Goal: Task Accomplishment & Management: Manage account settings

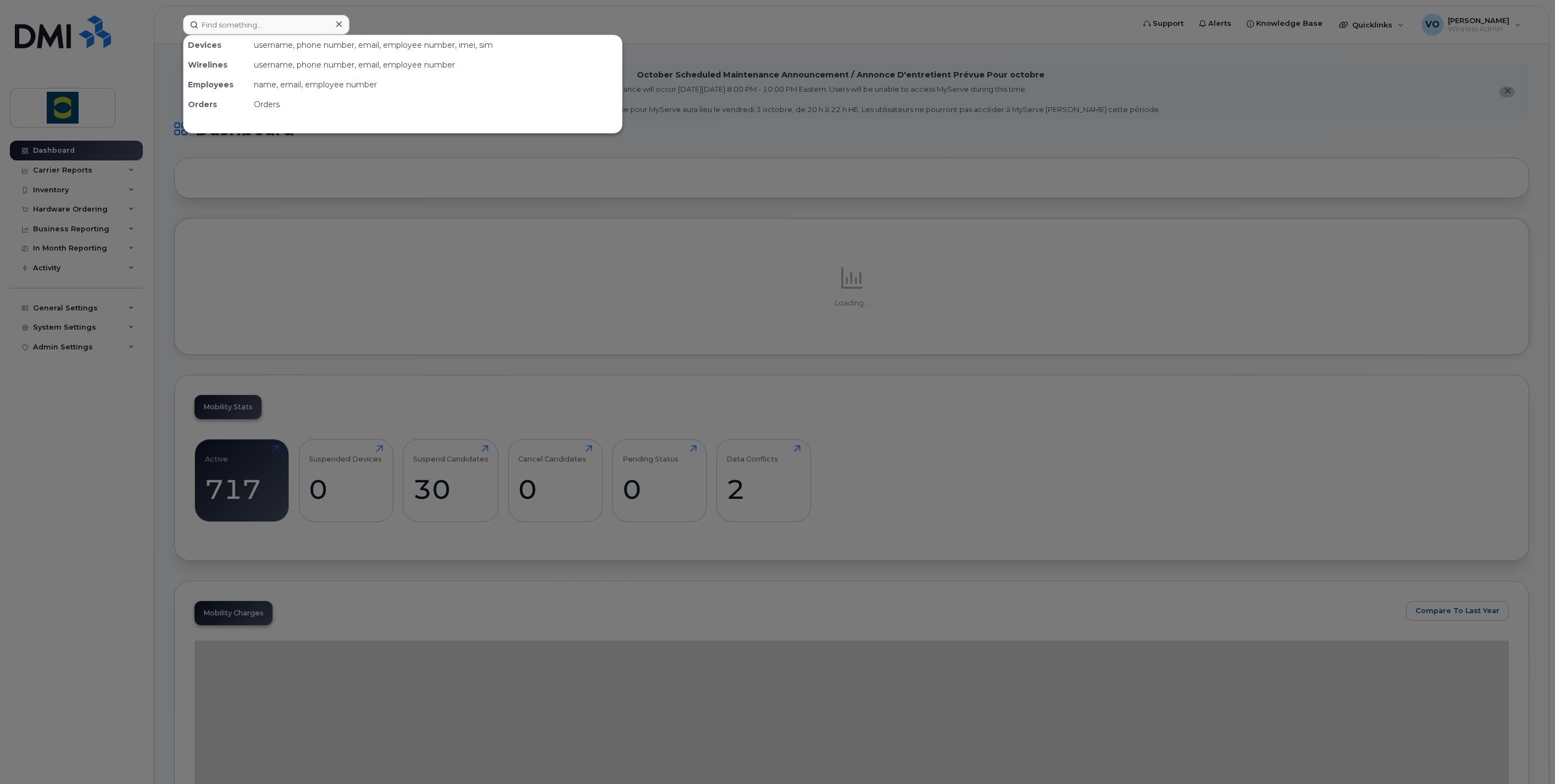
click at [267, 23] on input at bounding box center [266, 25] width 167 height 20
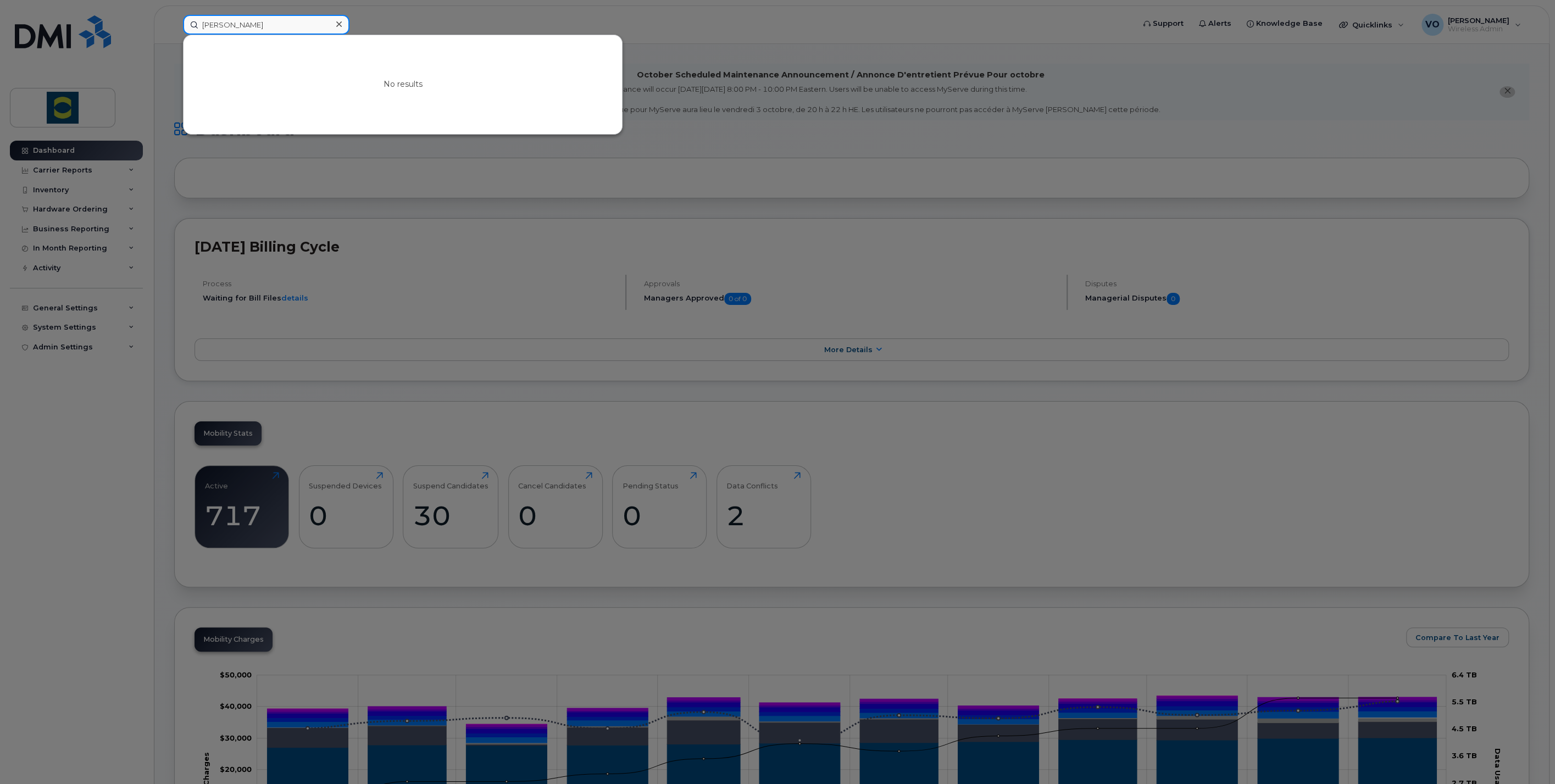
drag, startPoint x: 302, startPoint y: 24, endPoint x: 96, endPoint y: 3, distance: 207.1
click at [175, 15] on div "Van Truong Pham No results" at bounding box center [656, 25] width 962 height 20
type input "pham"
click at [1102, 476] on div at bounding box center [778, 392] width 1555 height 784
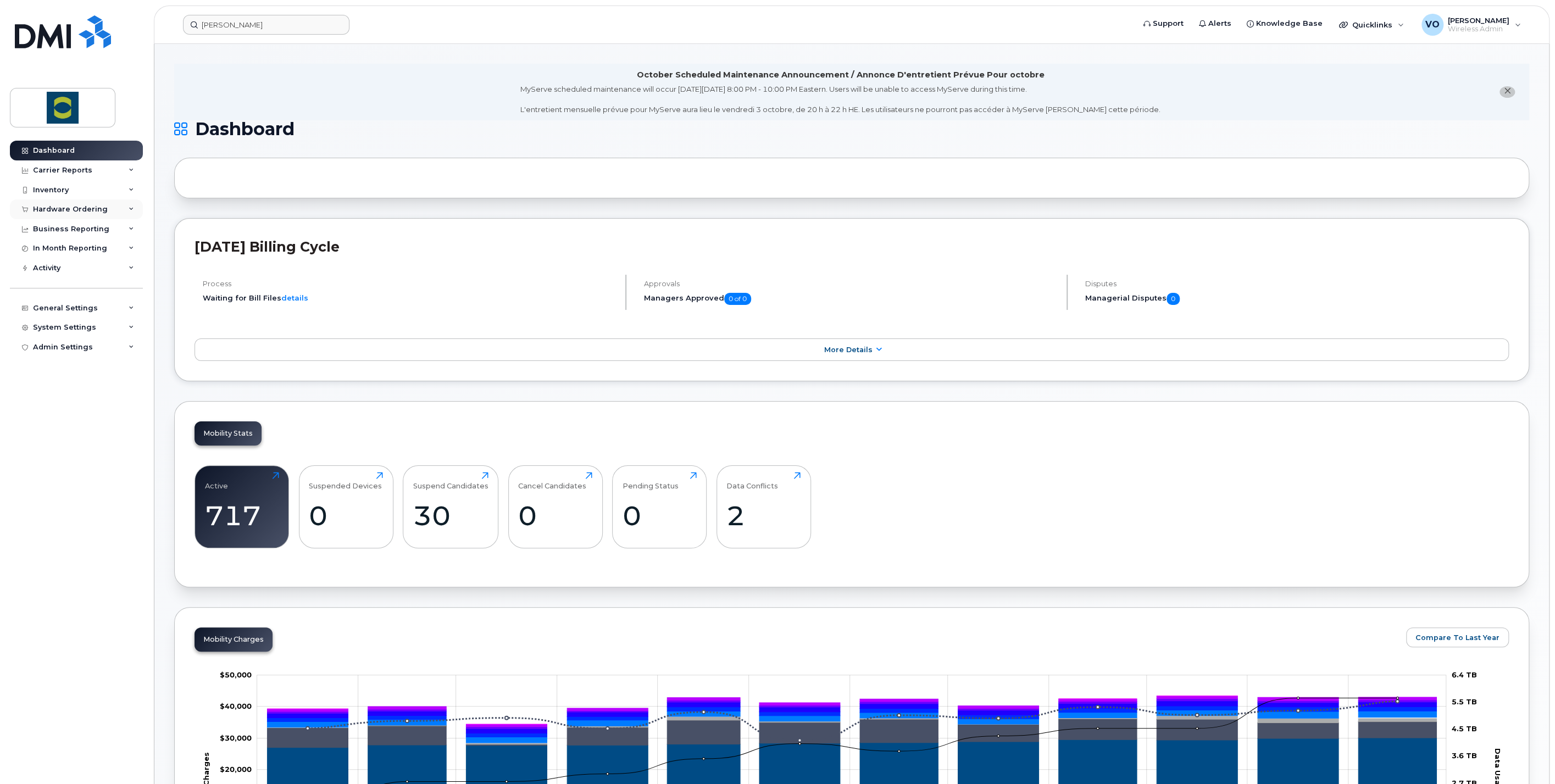
click at [43, 210] on div "Hardware Ordering" at bounding box center [69, 209] width 74 height 9
click at [48, 189] on div "Inventory" at bounding box center [51, 189] width 36 height 9
click at [50, 156] on link "Dashboard" at bounding box center [76, 151] width 133 height 20
drag, startPoint x: 1371, startPoint y: 296, endPoint x: 802, endPoint y: 281, distance: 569.2
click at [1371, 296] on h5 "Managerial Disputes 0" at bounding box center [1296, 298] width 423 height 12
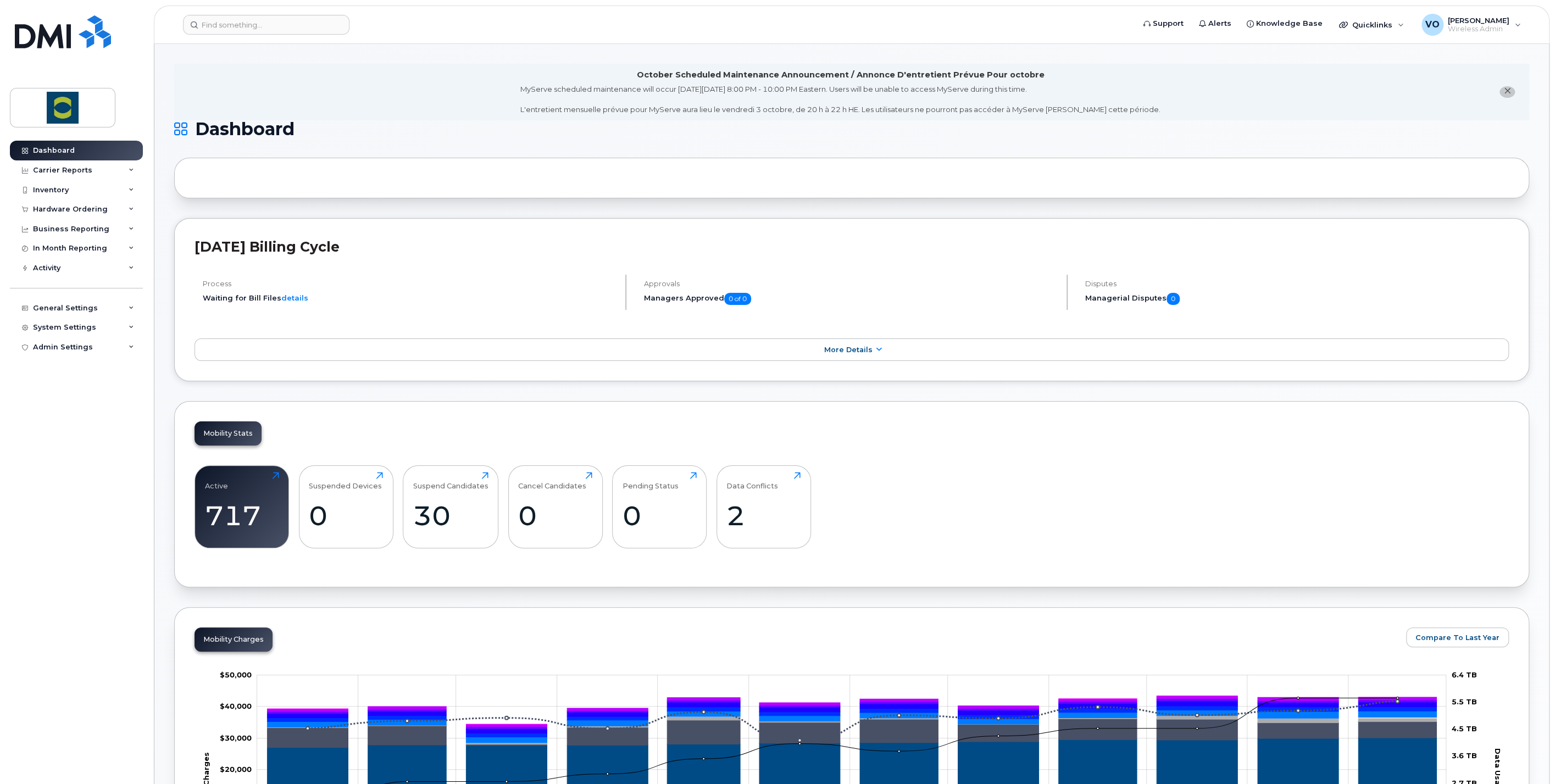
click at [221, 6] on div "Support Alerts Knowledge Base Quicklinks Suspend / Cancel Device Change SIM Car…" at bounding box center [851, 25] width 1395 height 39
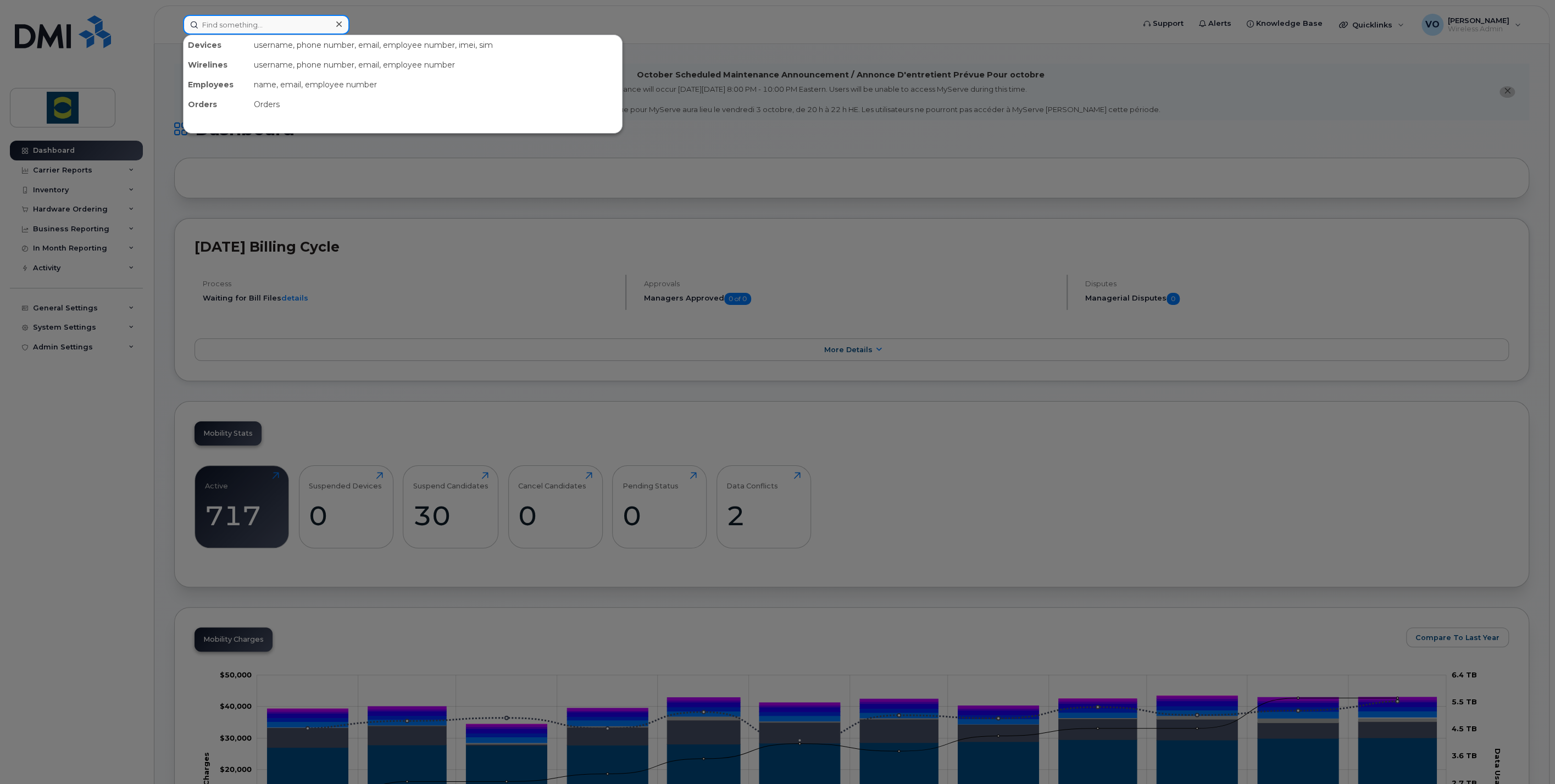
click at [225, 28] on input at bounding box center [266, 25] width 167 height 20
paste input "[PHONE_NUMBER]"
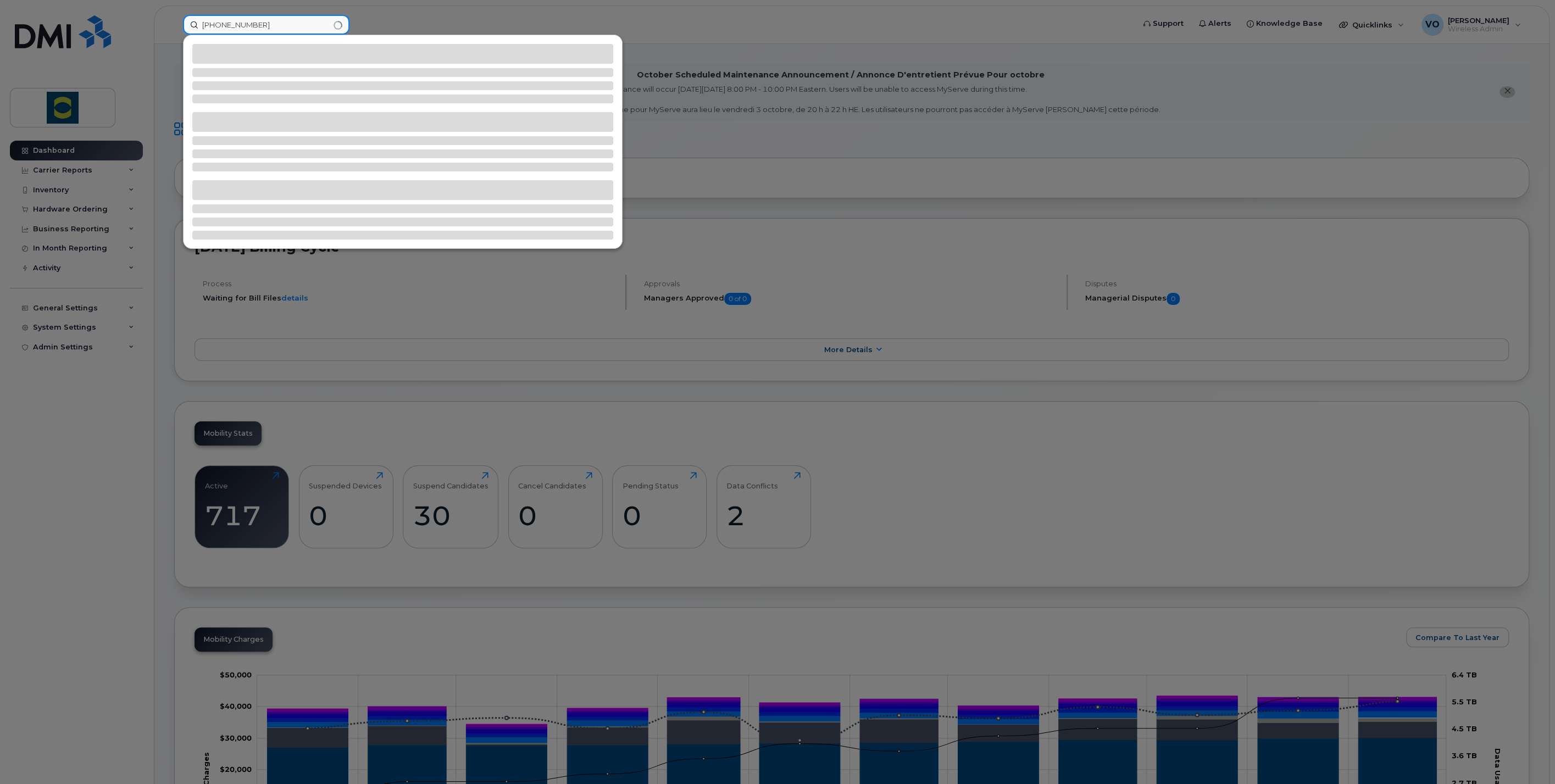
type input "[PHONE_NUMBER]"
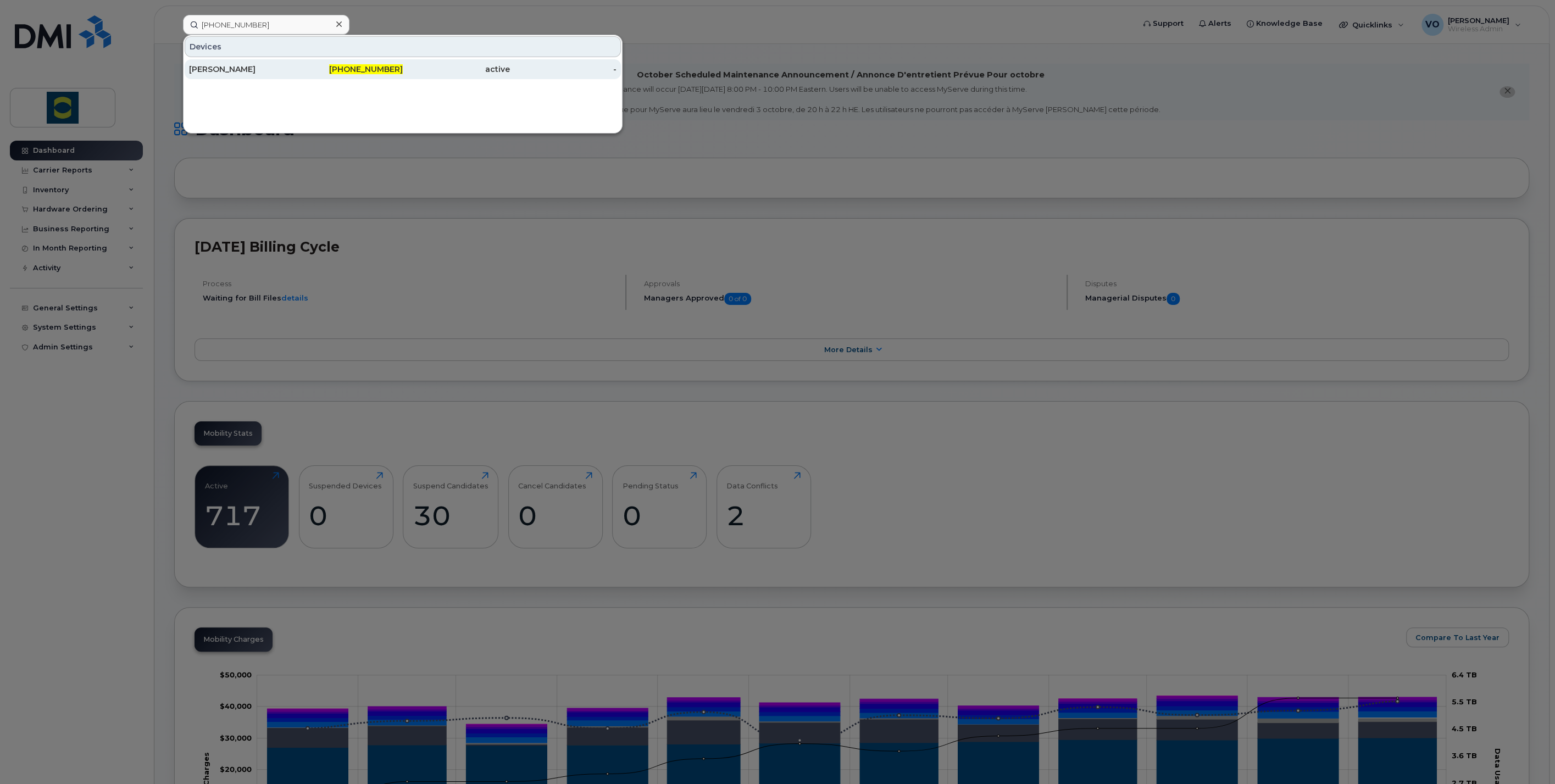
click at [223, 68] on div "[PERSON_NAME]" at bounding box center [243, 68] width 107 height 11
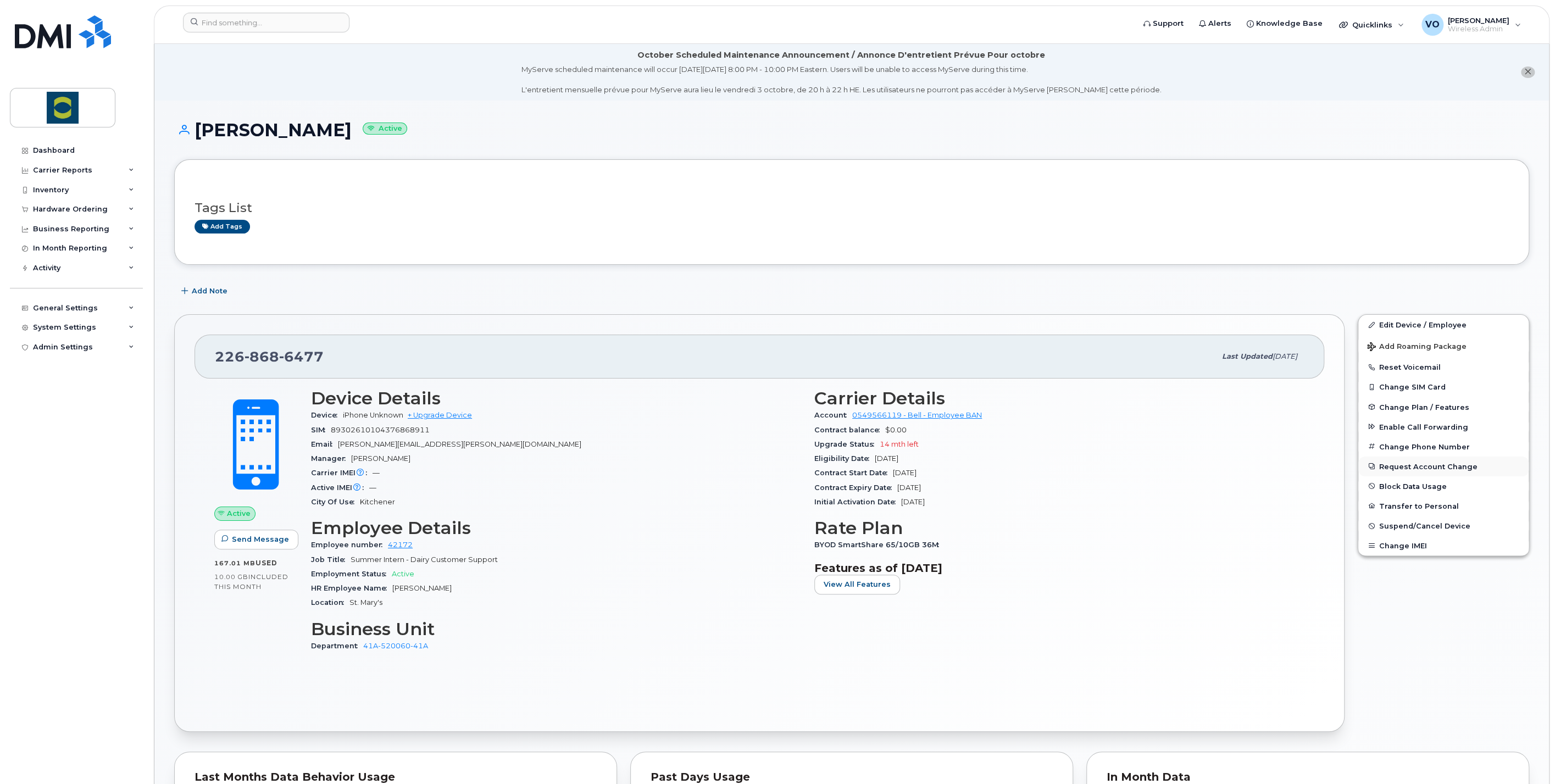
click at [1409, 467] on button "Request Account Change" at bounding box center [1444, 466] width 171 height 20
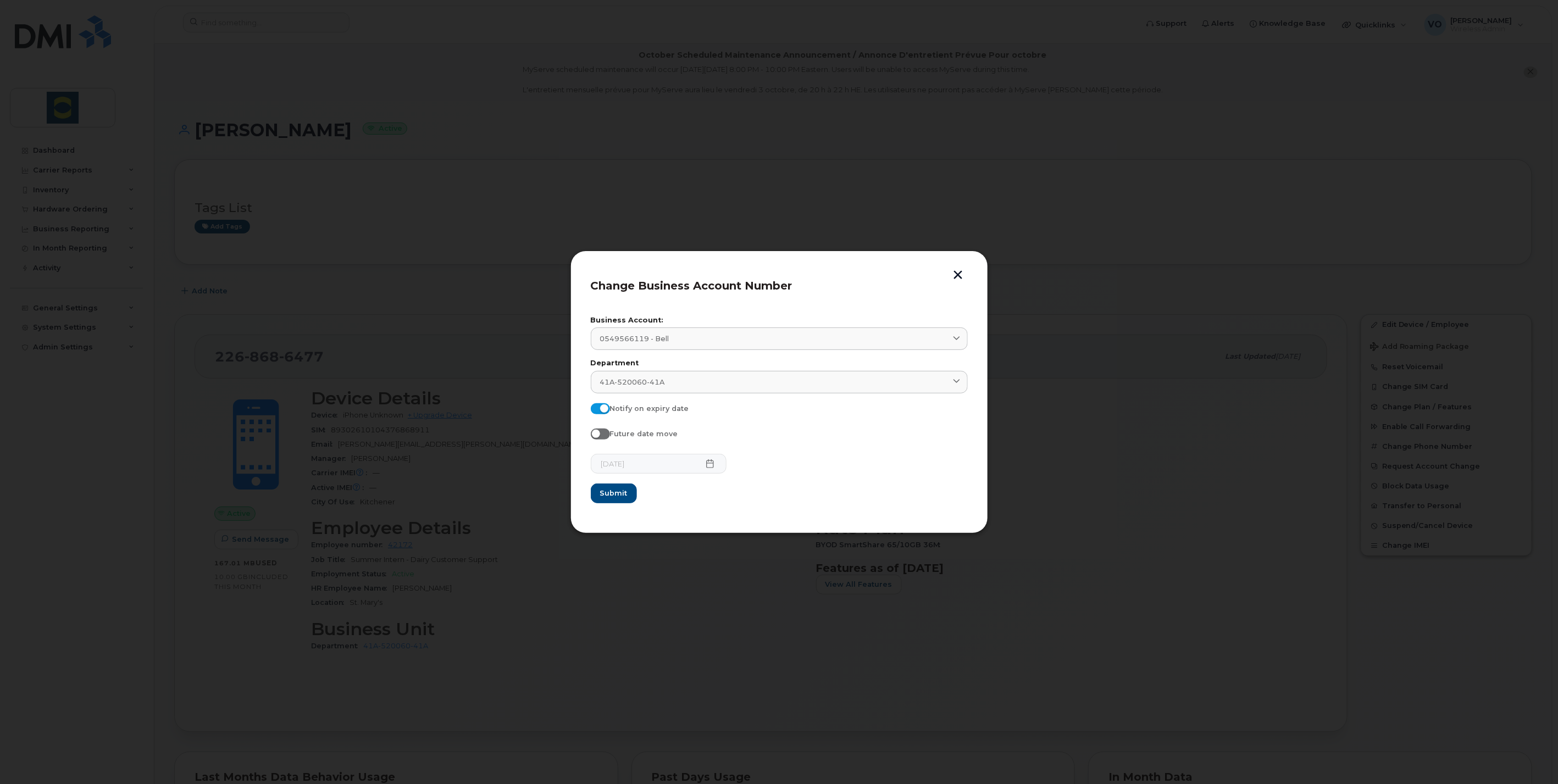
click at [956, 277] on button "button" at bounding box center [958, 277] width 17 height 12
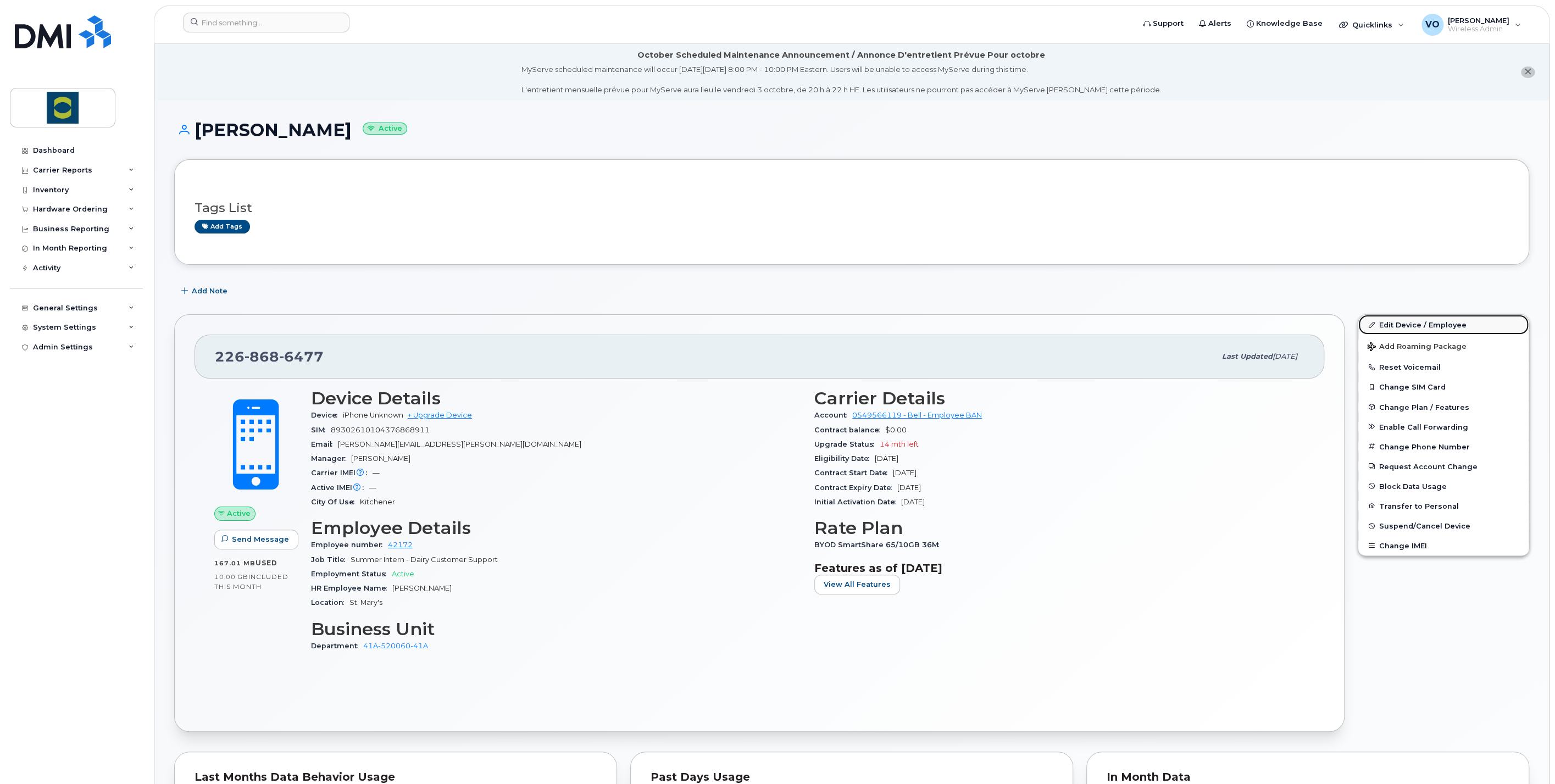
click at [1404, 315] on link "Edit Device / Employee" at bounding box center [1444, 324] width 171 height 20
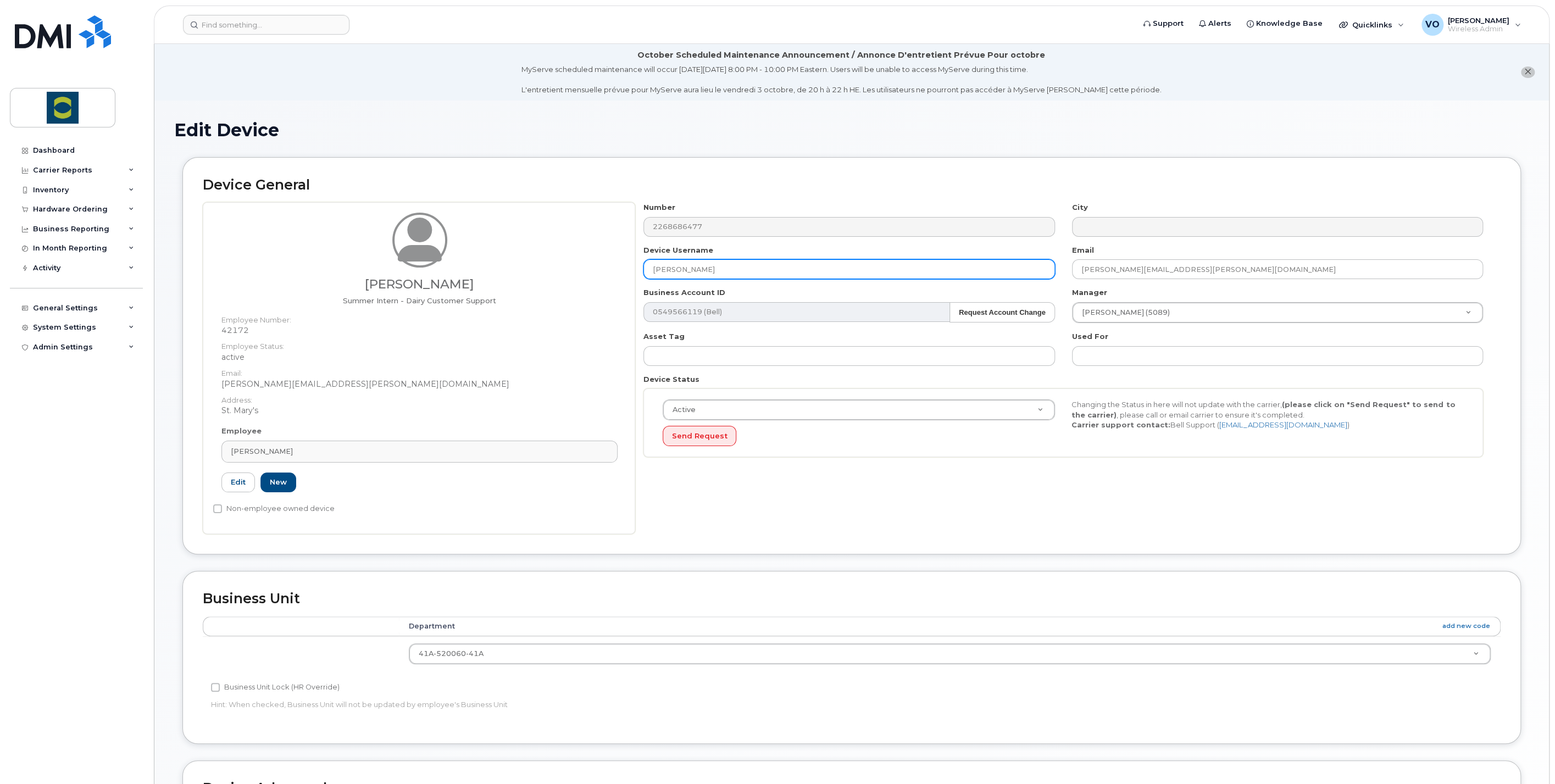
click at [731, 261] on input "[PERSON_NAME]" at bounding box center [849, 270] width 411 height 20
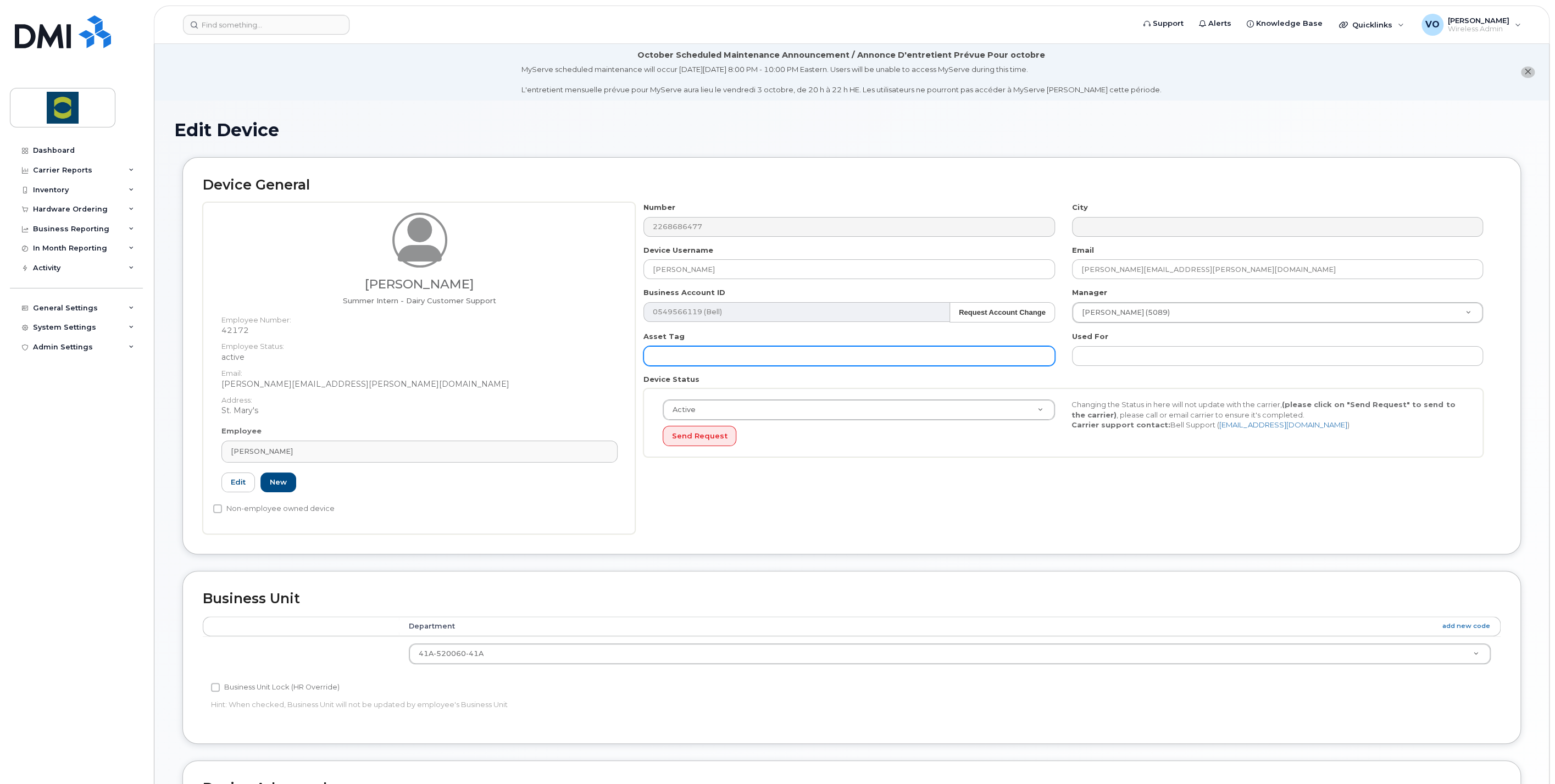
click at [708, 350] on input "text" at bounding box center [849, 356] width 411 height 20
click at [548, 420] on div "Jenna Gratton Summer Intern - Dairy Customer Support Employee Number: 42172 Emp…" at bounding box center [419, 318] width 413 height 213
click at [469, 69] on li "October Scheduled Maintenance Announcement / Annonce D'entretient Prévue Pour o…" at bounding box center [852, 71] width 1394 height 56
click at [394, 108] on div "Edit Device Device General Jenna Gratton Summer Intern - Dairy Customer Support…" at bounding box center [852, 576] width 1394 height 952
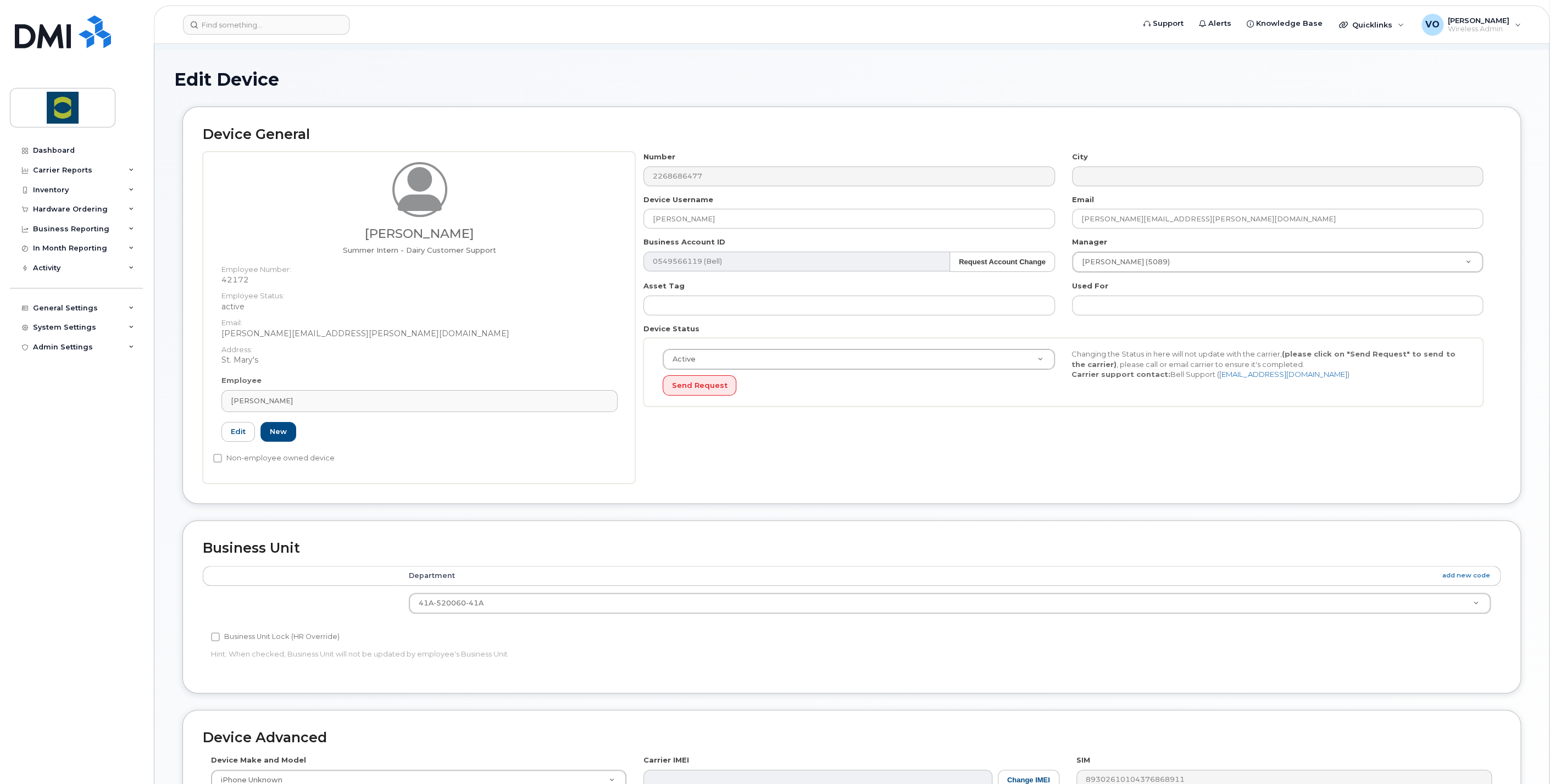
scroll to position [60, 0]
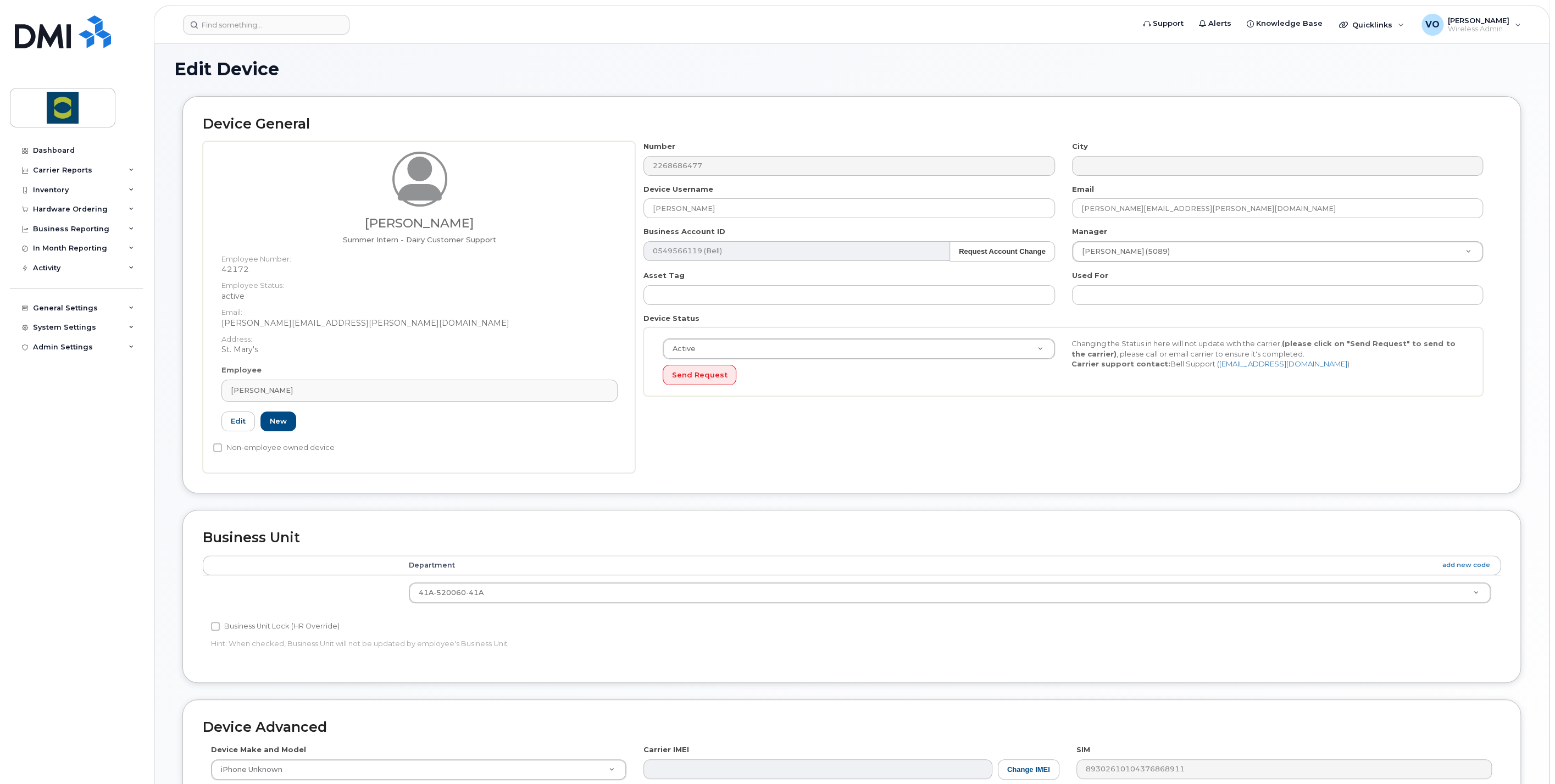
click at [1037, 474] on div "Device General Jenna Gratton Summer Intern - Dairy Customer Support Employee Nu…" at bounding box center [852, 294] width 1339 height 397
click at [784, 6] on header "Support Alerts Knowledge Base Quicklinks Suspend / Cancel Device Change SIM Car…" at bounding box center [851, 25] width 1395 height 39
click at [784, 19] on form at bounding box center [655, 25] width 944 height 20
click at [1030, 258] on button "Request Account Change" at bounding box center [1002, 251] width 105 height 20
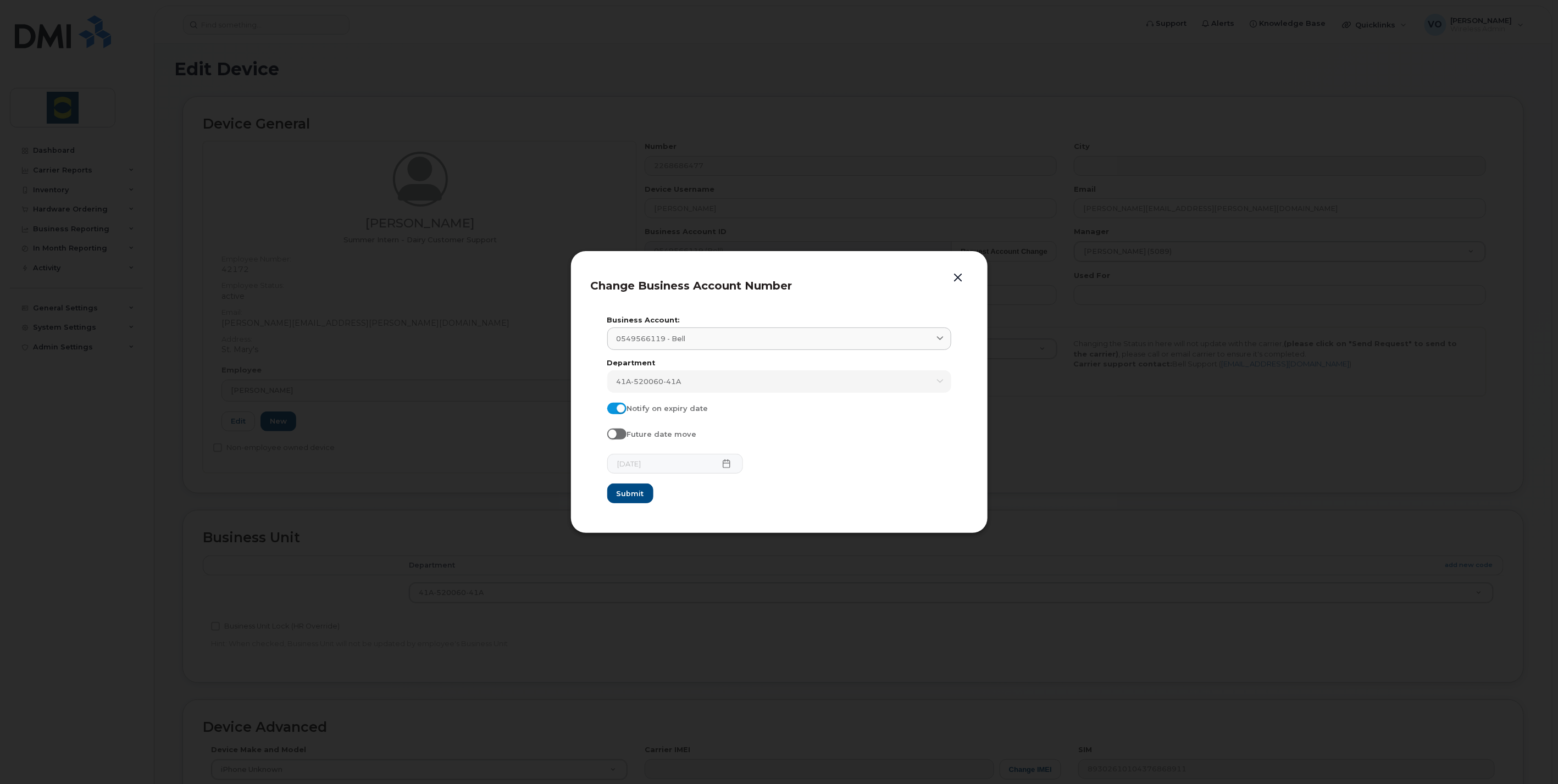
click at [962, 277] on button "button" at bounding box center [958, 279] width 17 height 16
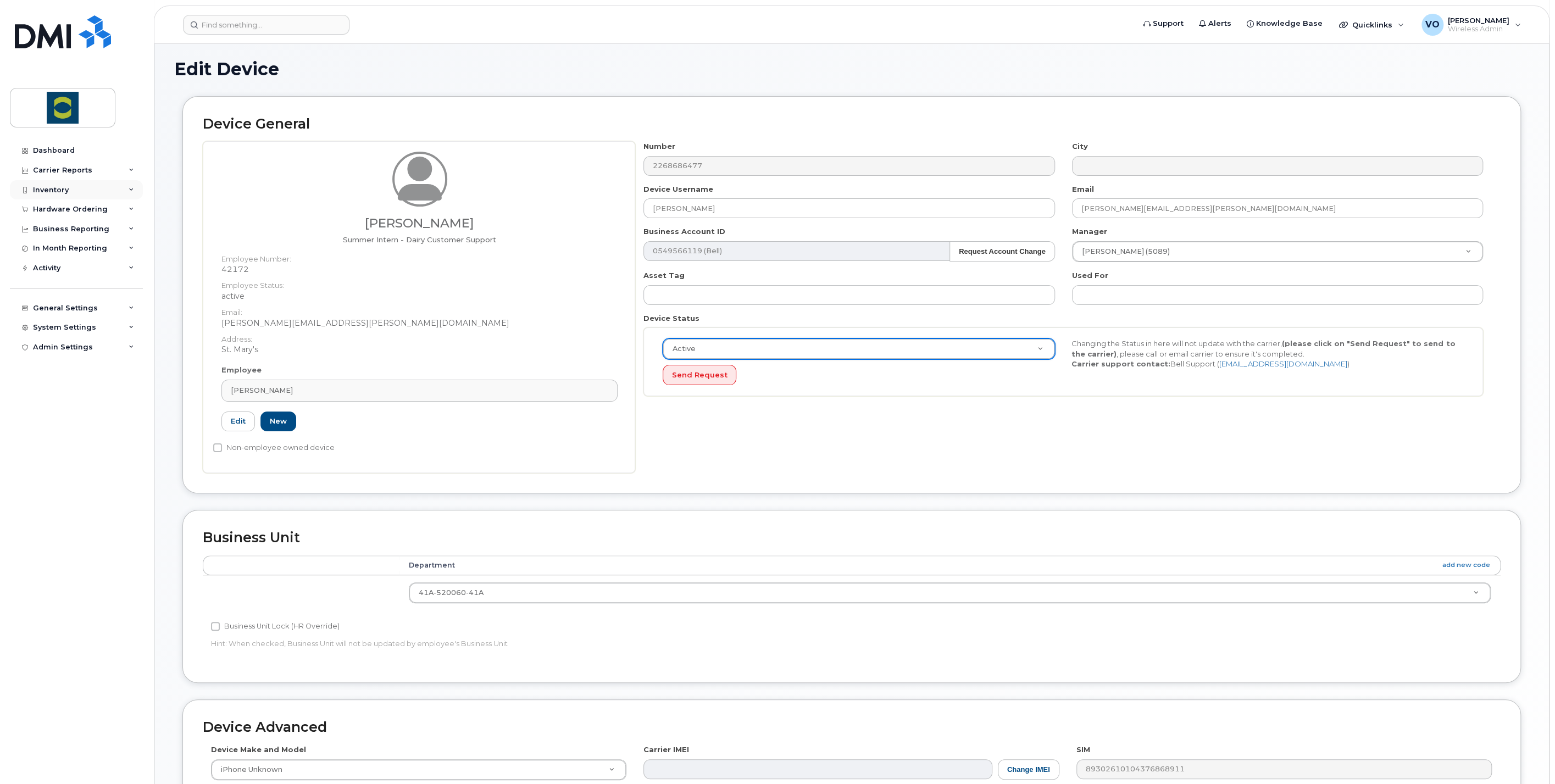
click at [135, 187] on div "Inventory" at bounding box center [76, 190] width 133 height 20
click at [90, 209] on div "Mobility Devices" at bounding box center [68, 210] width 62 height 10
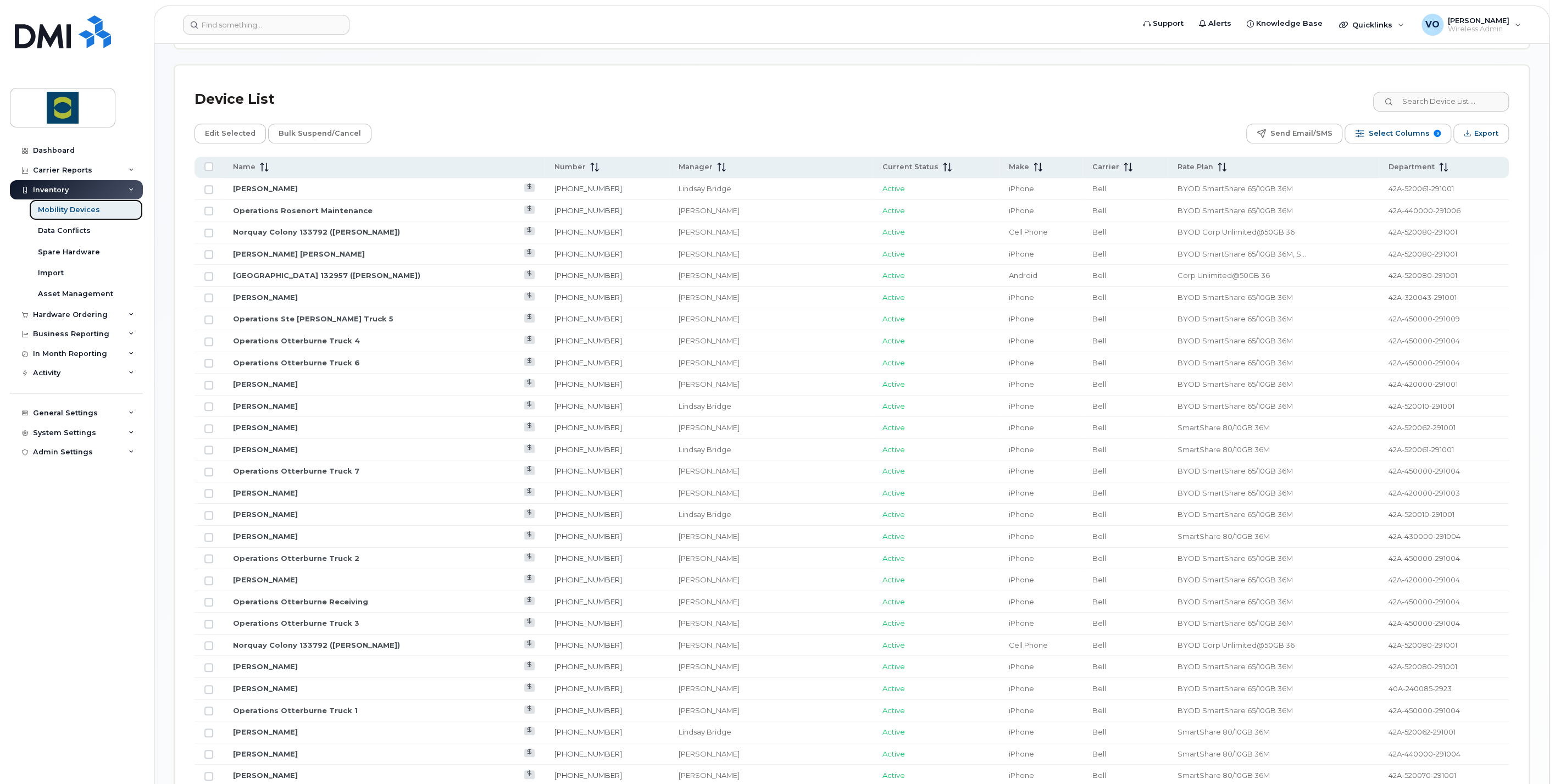
scroll to position [366, 0]
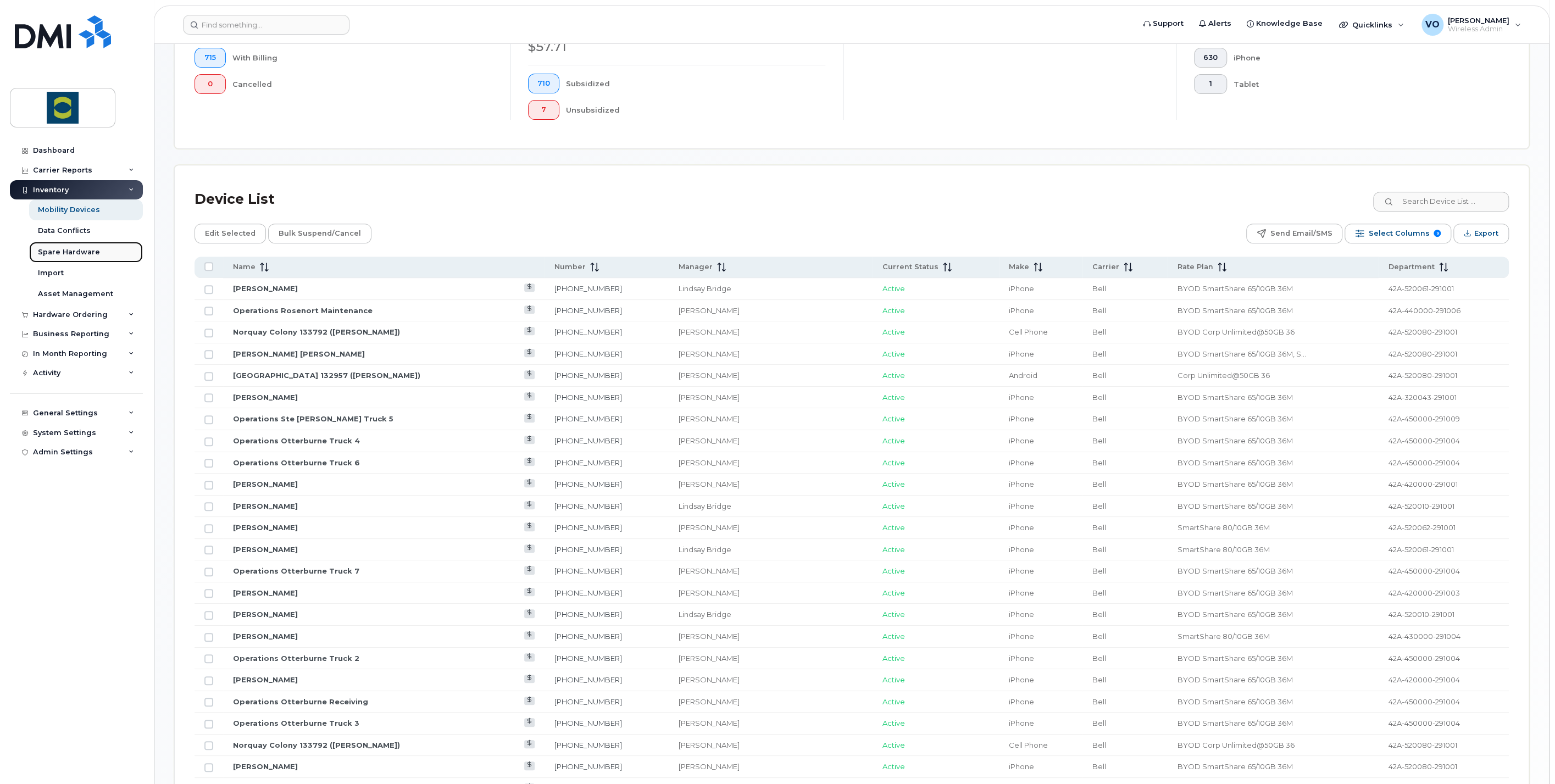
click at [60, 247] on div "Spare Hardware" at bounding box center [68, 252] width 62 height 10
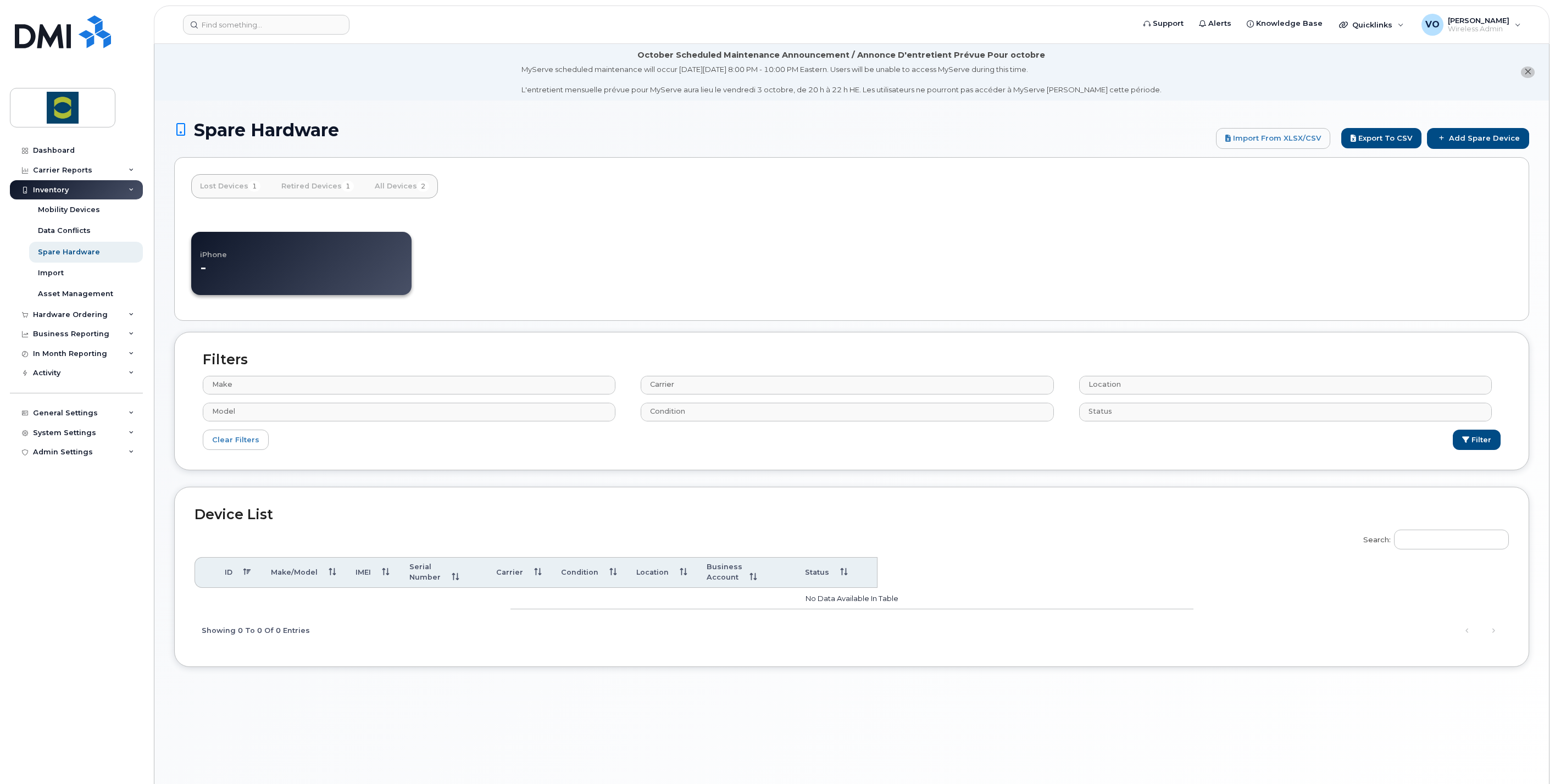
select select
click at [78, 291] on div "Asset Management" at bounding box center [75, 293] width 75 height 10
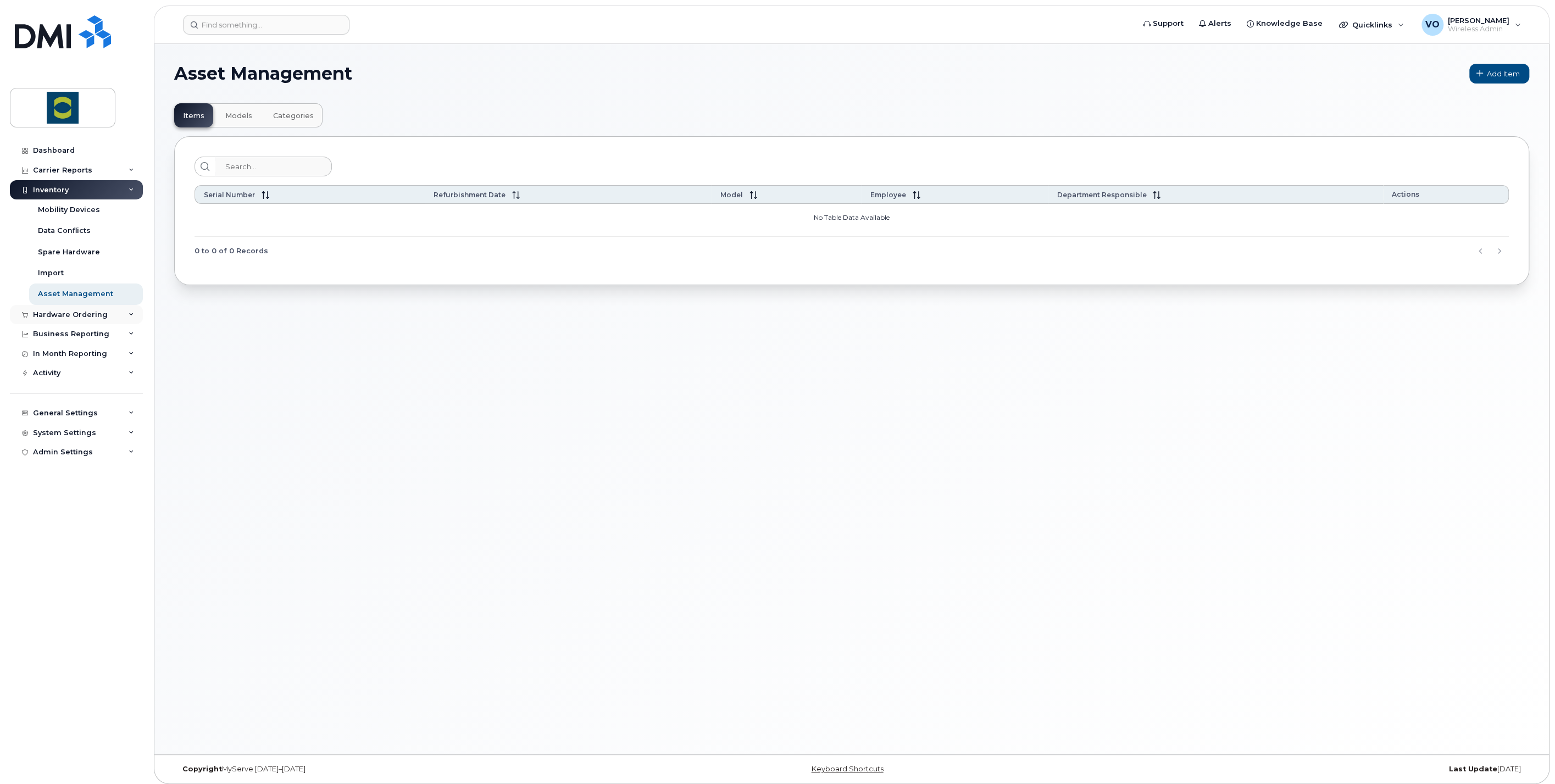
click at [129, 314] on icon at bounding box center [132, 315] width 6 height 6
click at [54, 329] on div "Overview" at bounding box center [56, 334] width 36 height 10
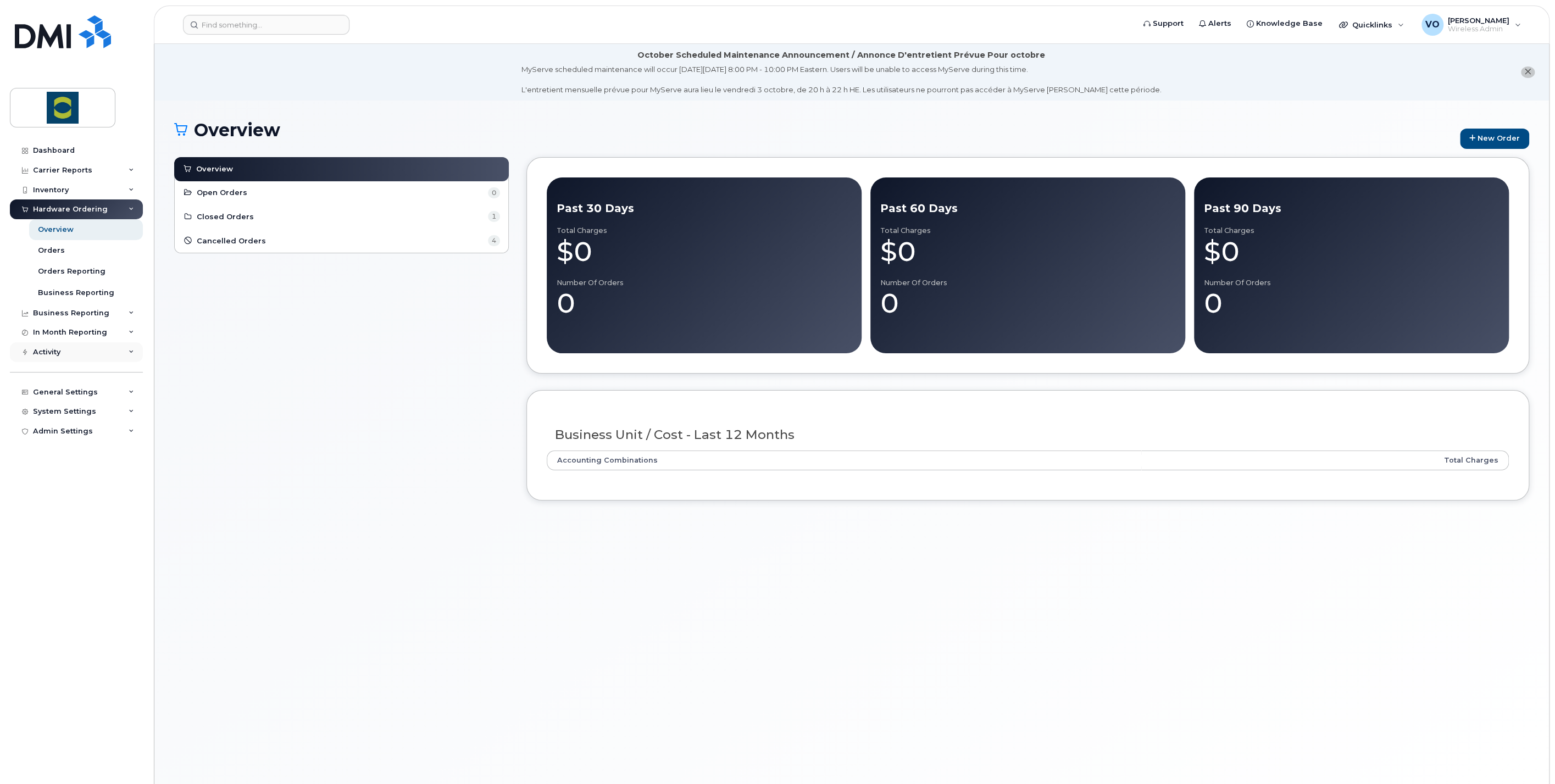
click at [53, 350] on div "Activity" at bounding box center [47, 352] width 28 height 9
click at [240, 483] on div "Overview Open Orders 0 Closed Orders 1 Cancelled Orders 4" at bounding box center [341, 336] width 334 height 360
drag, startPoint x: 325, startPoint y: 536, endPoint x: 278, endPoint y: 595, distance: 75.4
click at [318, 542] on div "Overview New Order Overview Open Orders 0 Closed Orders 1 Cancelled Orders 4 Pa…" at bounding box center [852, 455] width 1394 height 710
click at [402, 355] on div "Overview Open Orders 0 Closed Orders 1 Cancelled Orders 4" at bounding box center [341, 336] width 334 height 360
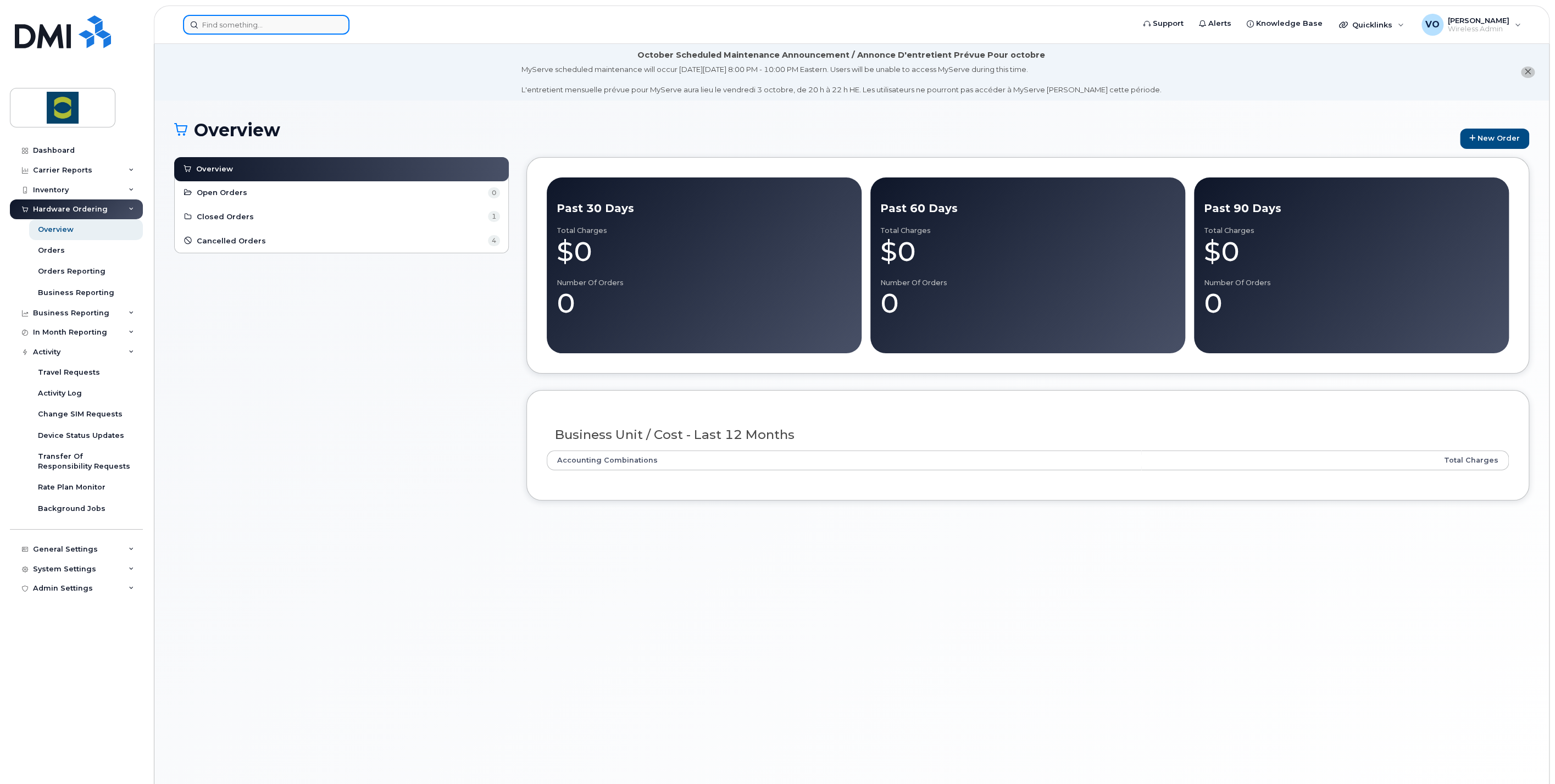
click at [249, 19] on input at bounding box center [266, 25] width 167 height 20
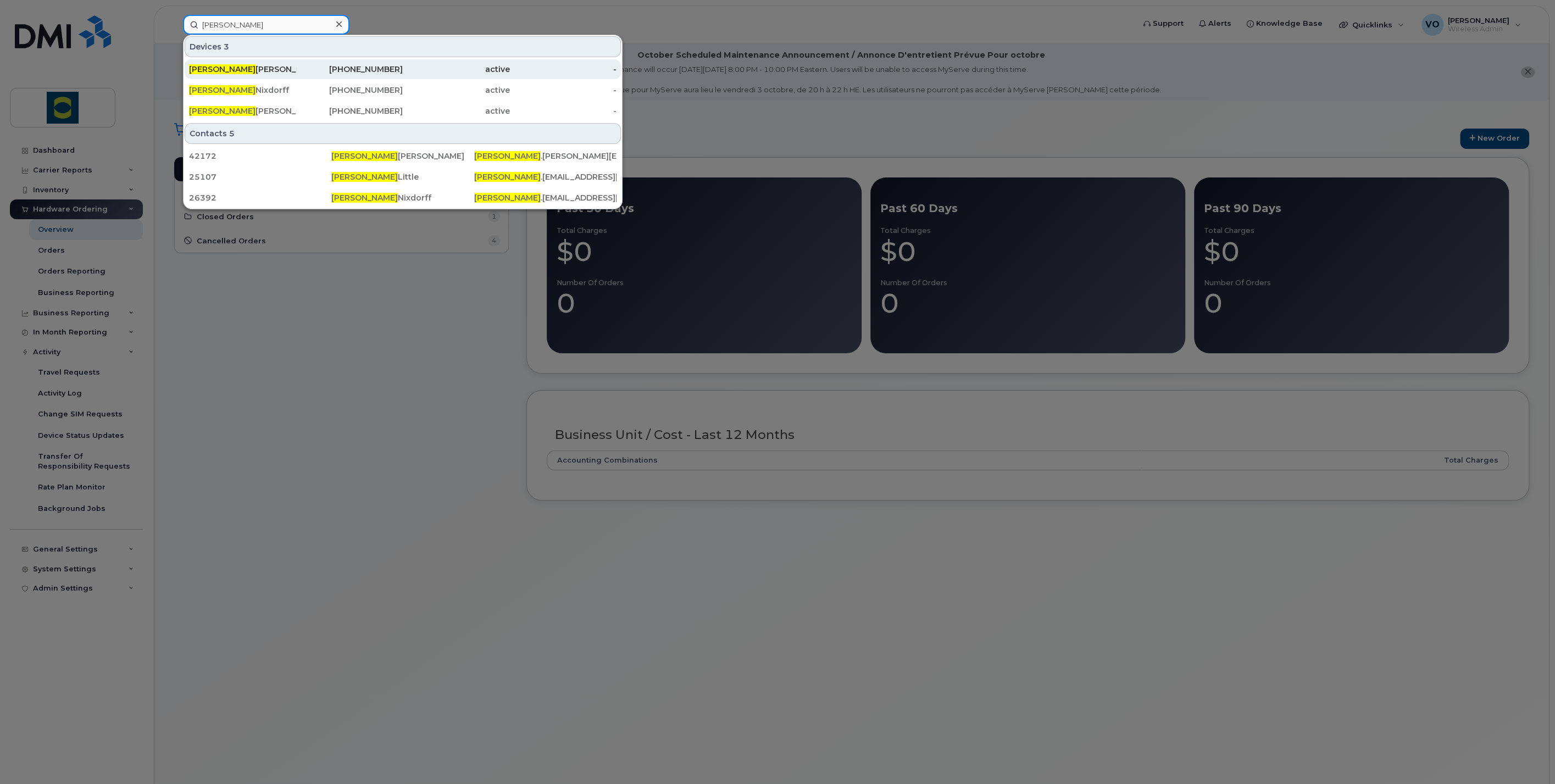
type input "jenna"
click at [233, 73] on div "Jenna Gratton" at bounding box center [243, 68] width 107 height 11
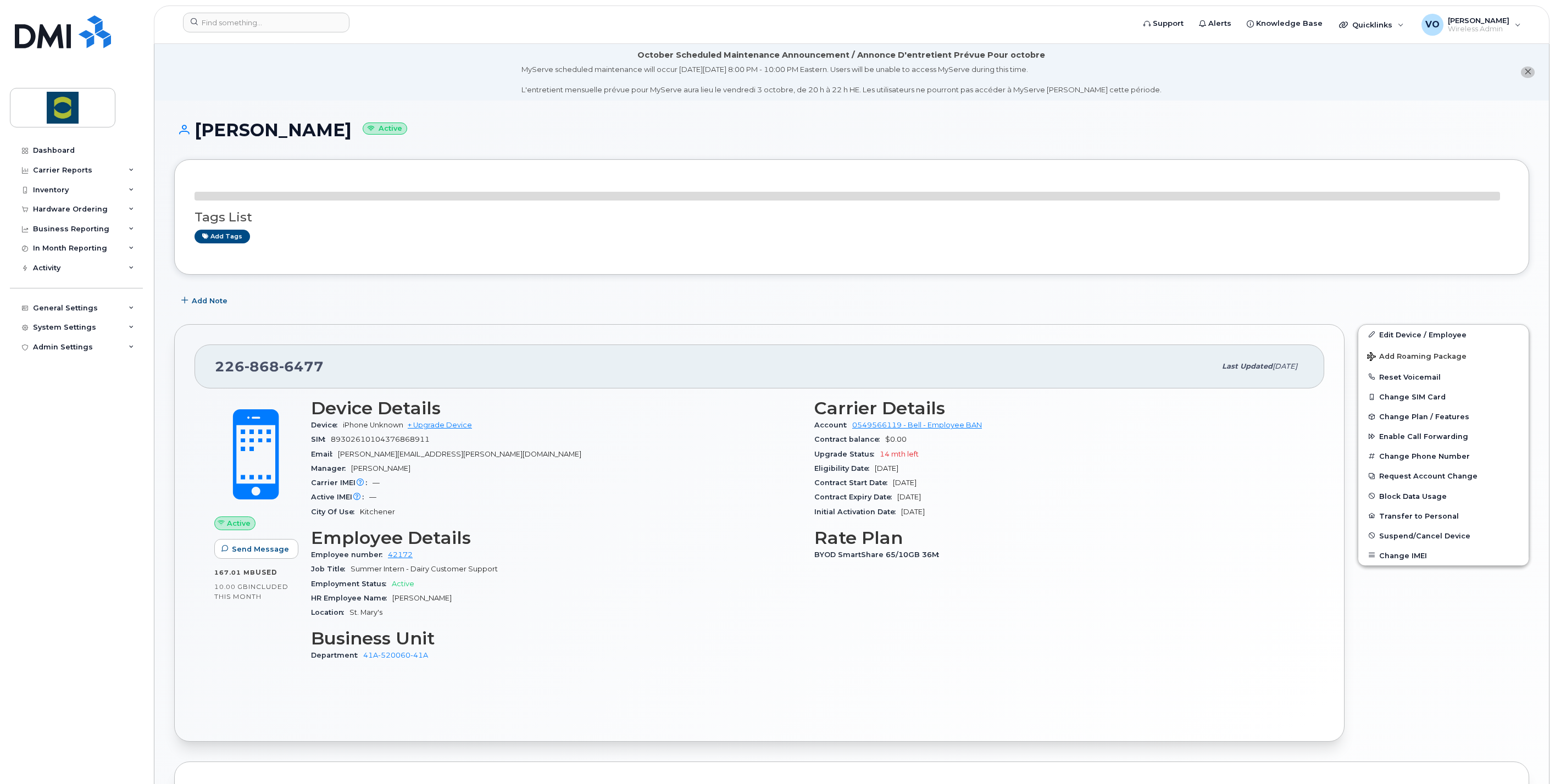
click at [878, 502] on div "Contract Expiry Date Dec 12, 2026" at bounding box center [1059, 497] width 490 height 14
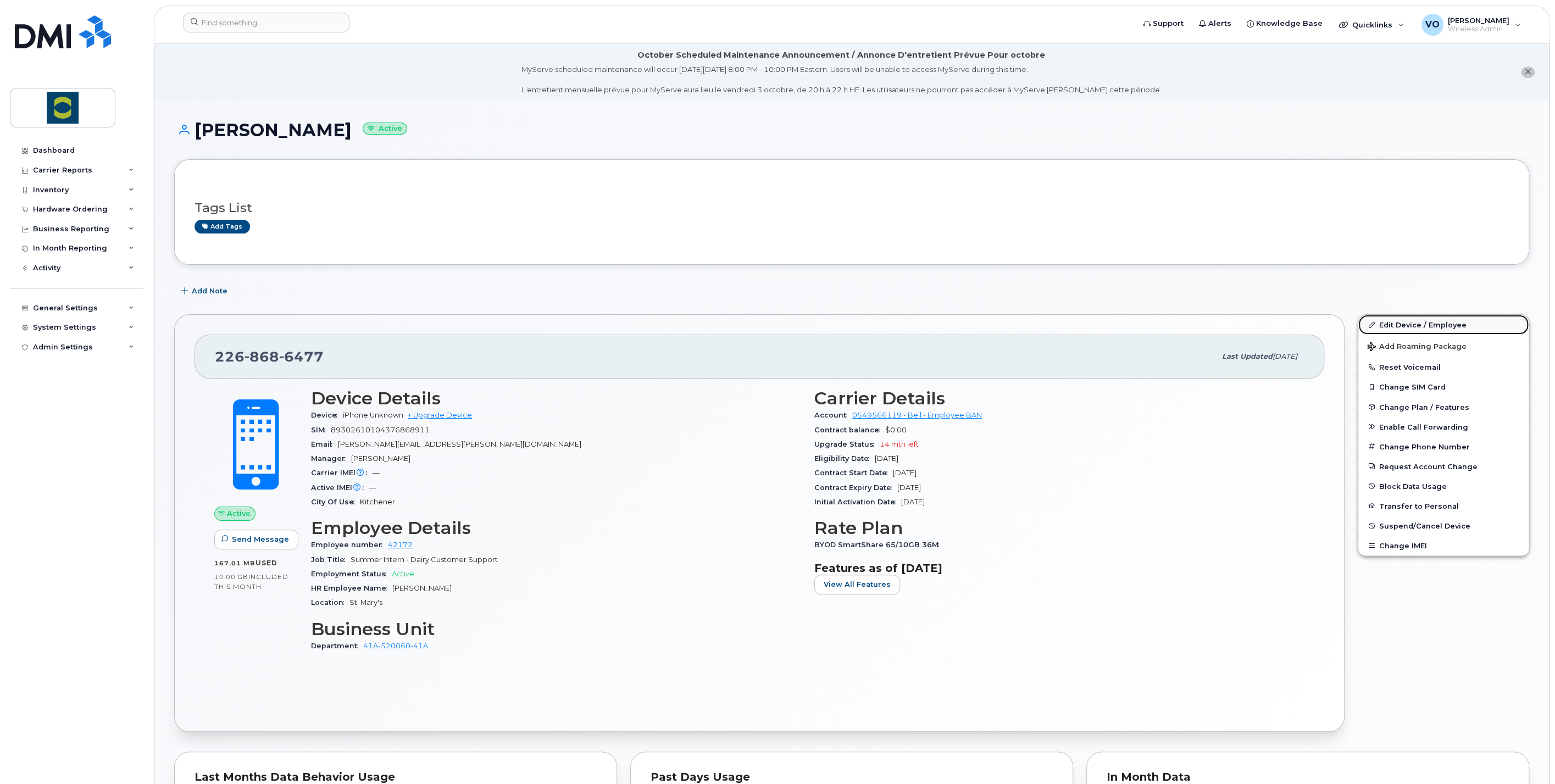
click at [1435, 321] on link "Edit Device / Employee" at bounding box center [1444, 324] width 171 height 20
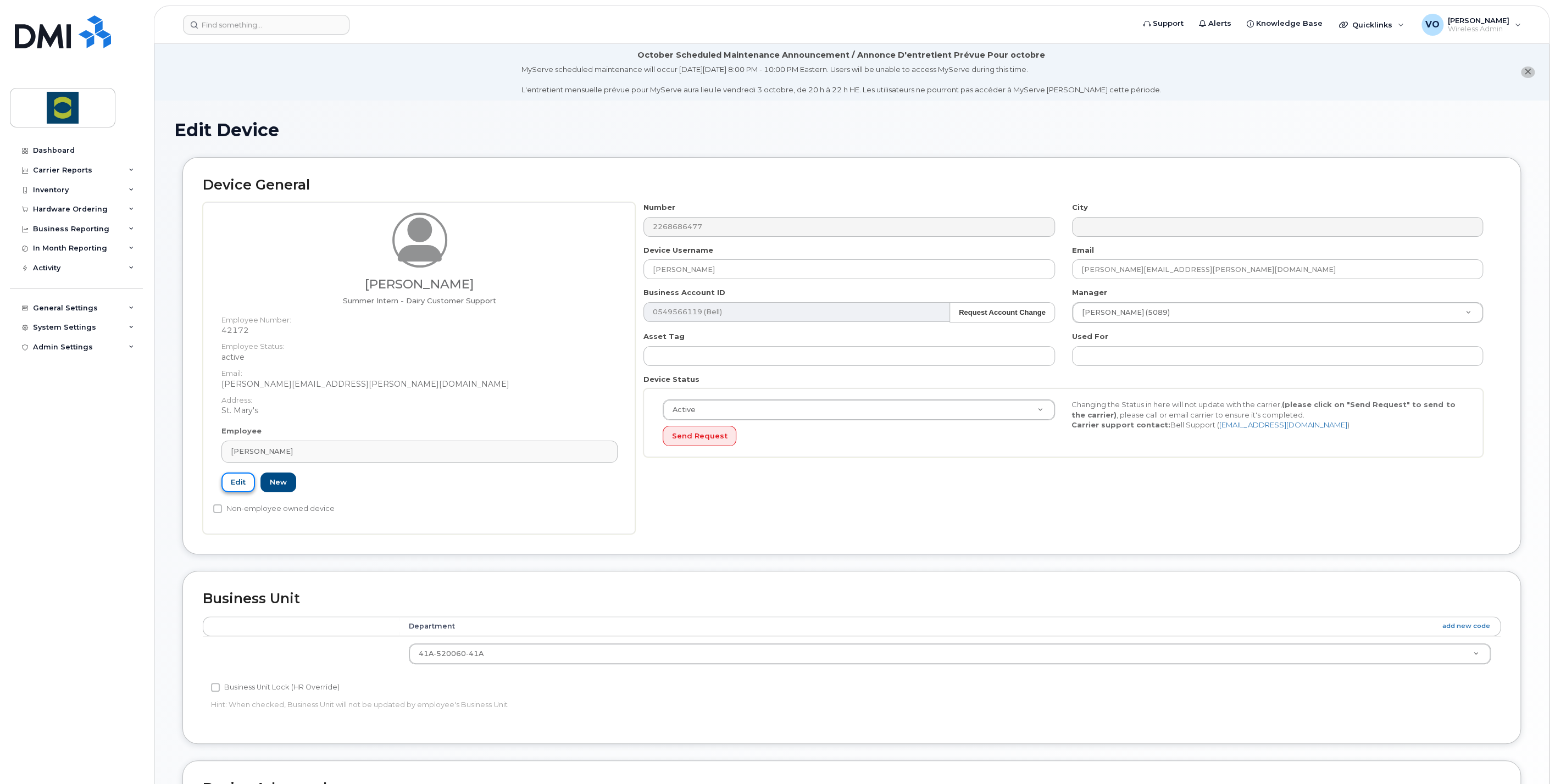
click at [237, 490] on link "Edit" at bounding box center [238, 482] width 34 height 20
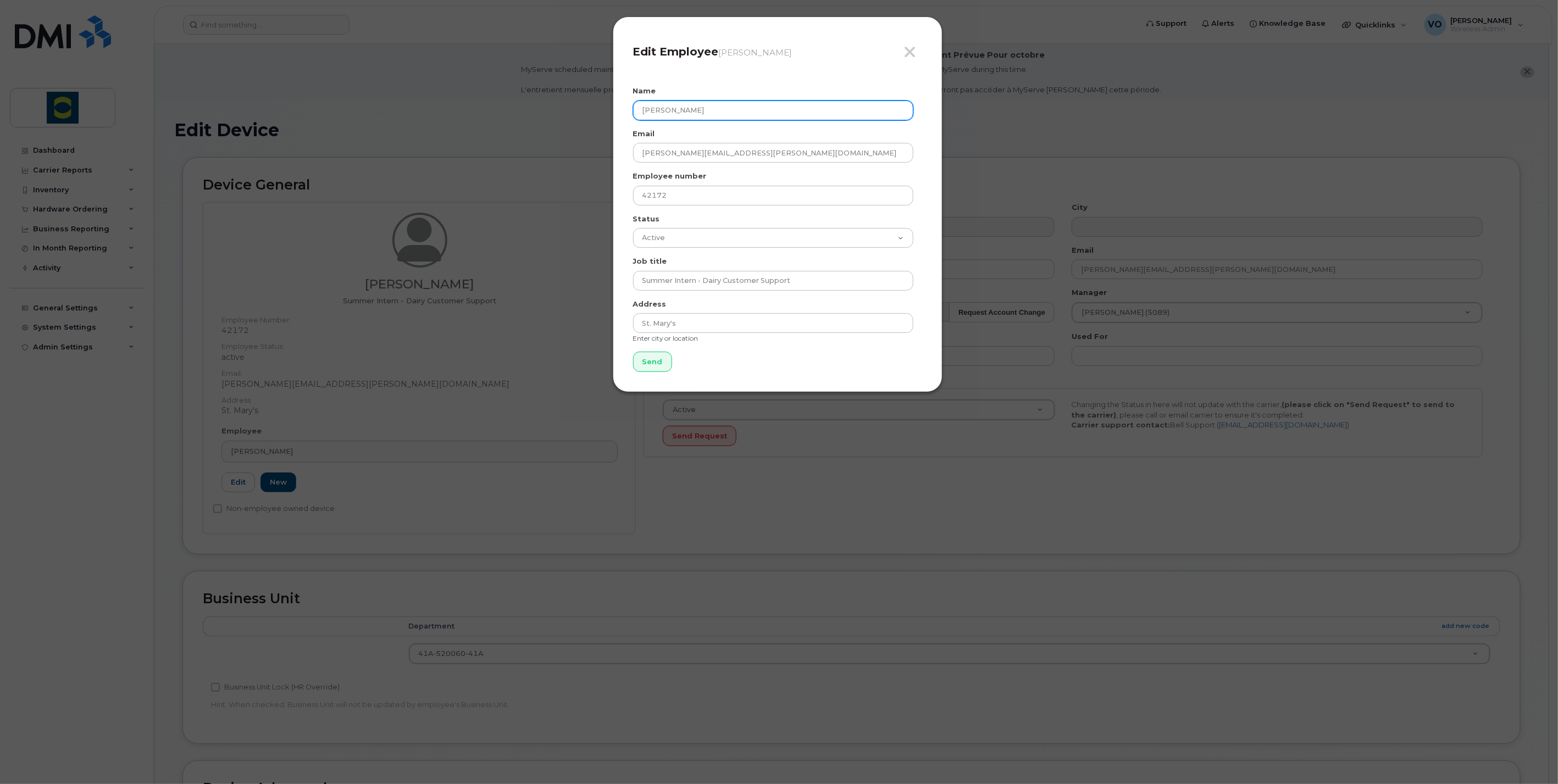
drag, startPoint x: 698, startPoint y: 108, endPoint x: 561, endPoint y: 80, distance: 139.8
click at [561, 80] on div "Close Edit Employee [PERSON_NAME] Name [PERSON_NAME] Email [PERSON_NAME][EMAIL_…" at bounding box center [779, 392] width 1558 height 784
click at [726, 113] on input "[PERSON_NAME]" at bounding box center [773, 110] width 281 height 20
drag, startPoint x: 726, startPoint y: 113, endPoint x: 577, endPoint y: 105, distance: 149.2
click at [577, 105] on div "Close Edit Employee Jenna Gratton Name Jenna Gratton Email jenna.gratton@trouwn…" at bounding box center [779, 392] width 1558 height 784
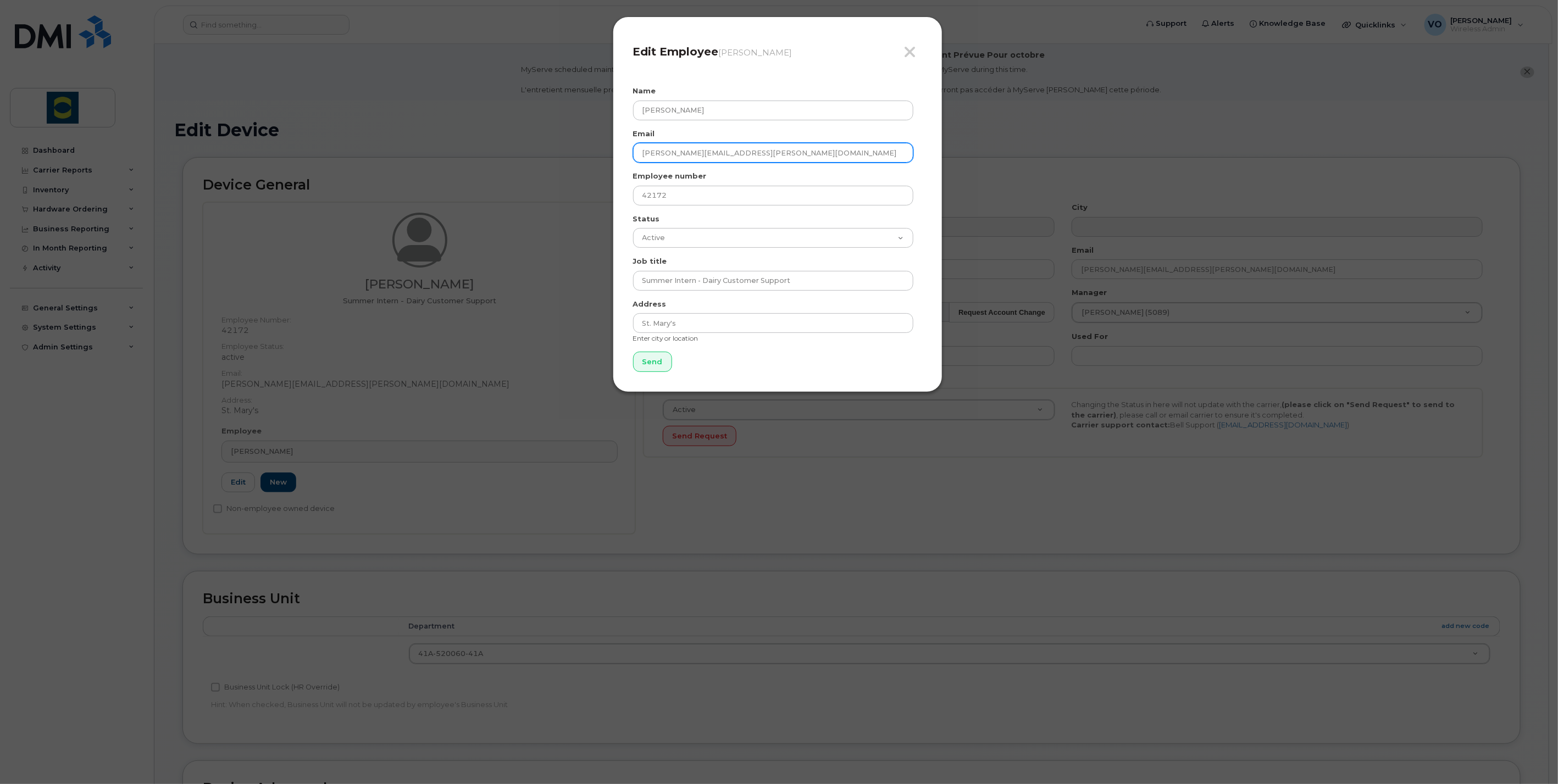
click at [755, 147] on input "[PERSON_NAME][EMAIL_ADDRESS][PERSON_NAME][DOMAIN_NAME]" at bounding box center [773, 153] width 281 height 20
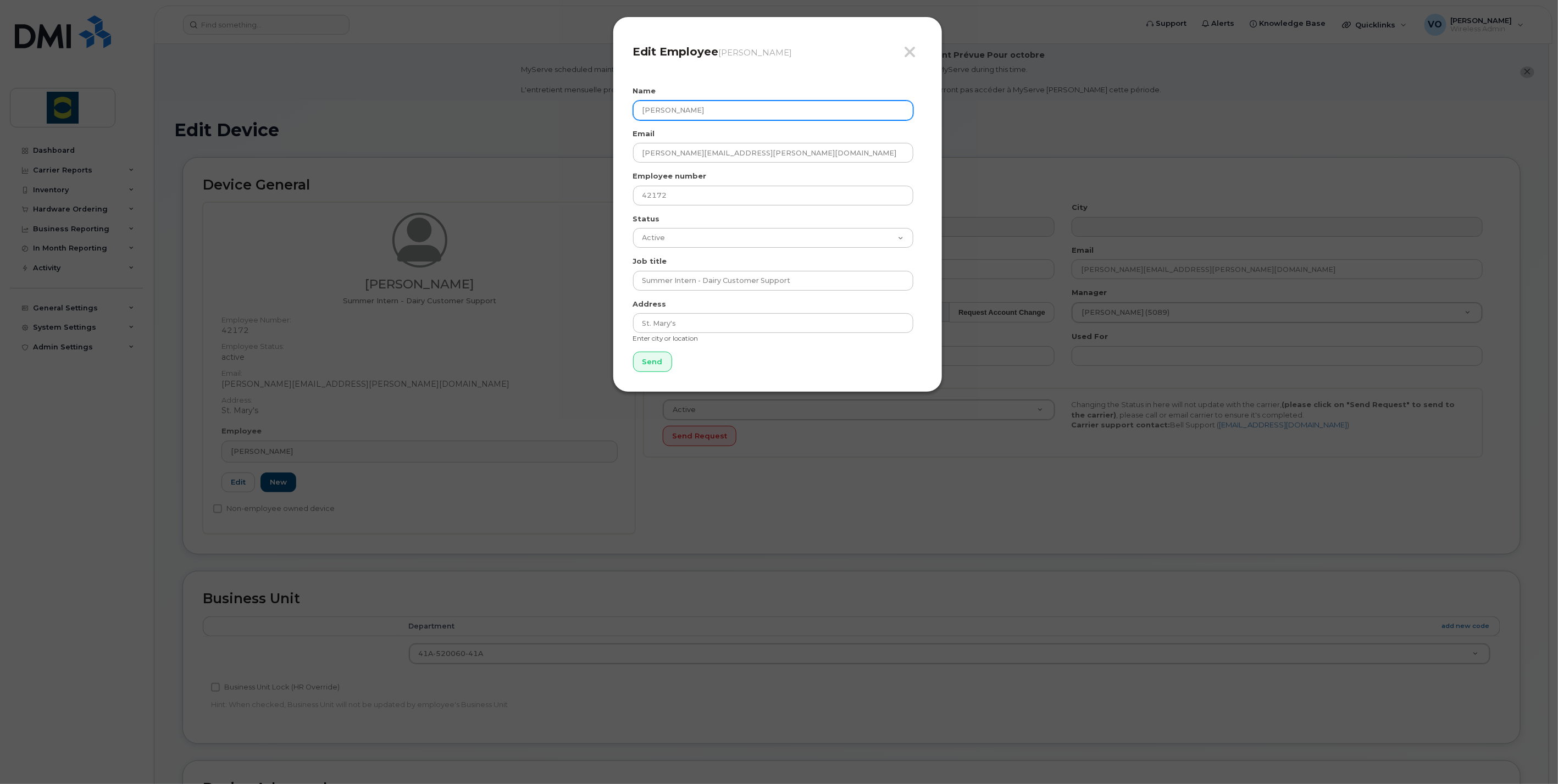
drag, startPoint x: 715, startPoint y: 113, endPoint x: 628, endPoint y: 106, distance: 87.3
click at [628, 106] on div "Close Edit Employee Jenna Gratton Name Jenna Gratton Email jenna.gratton@trouwn…" at bounding box center [778, 204] width 329 height 376
paste input "[PERSON_NAME]"
type input "[PERSON_NAME]"
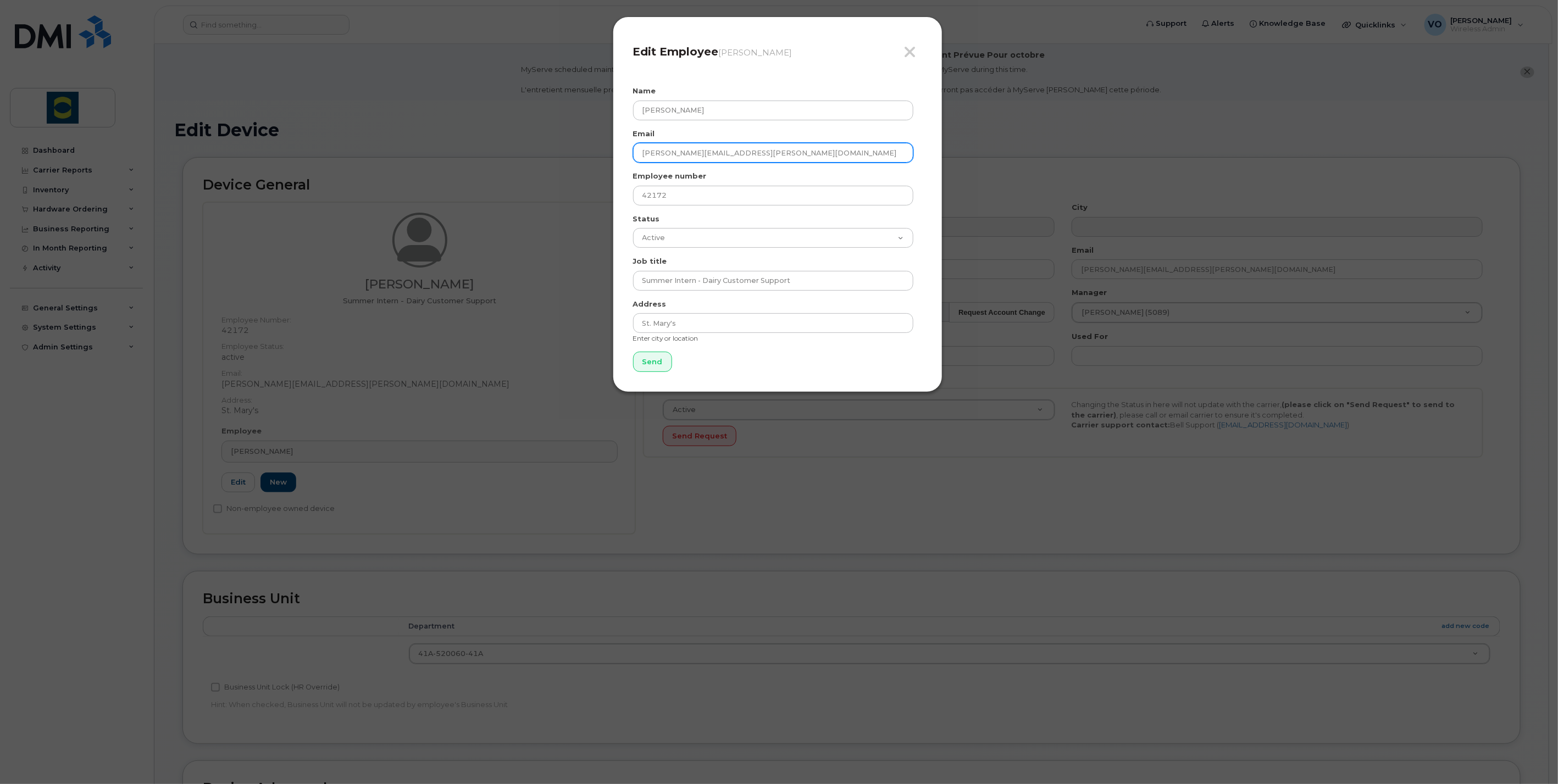
drag, startPoint x: 690, startPoint y: 154, endPoint x: 612, endPoint y: 152, distance: 78.0
click at [613, 152] on div "Close Edit Employee Jenna Gratton Name Van Truong Pham Email jenna.gratton@trou…" at bounding box center [778, 204] width 329 height 376
type input "[EMAIL_ADDRESS][PERSON_NAME][DOMAIN_NAME]"
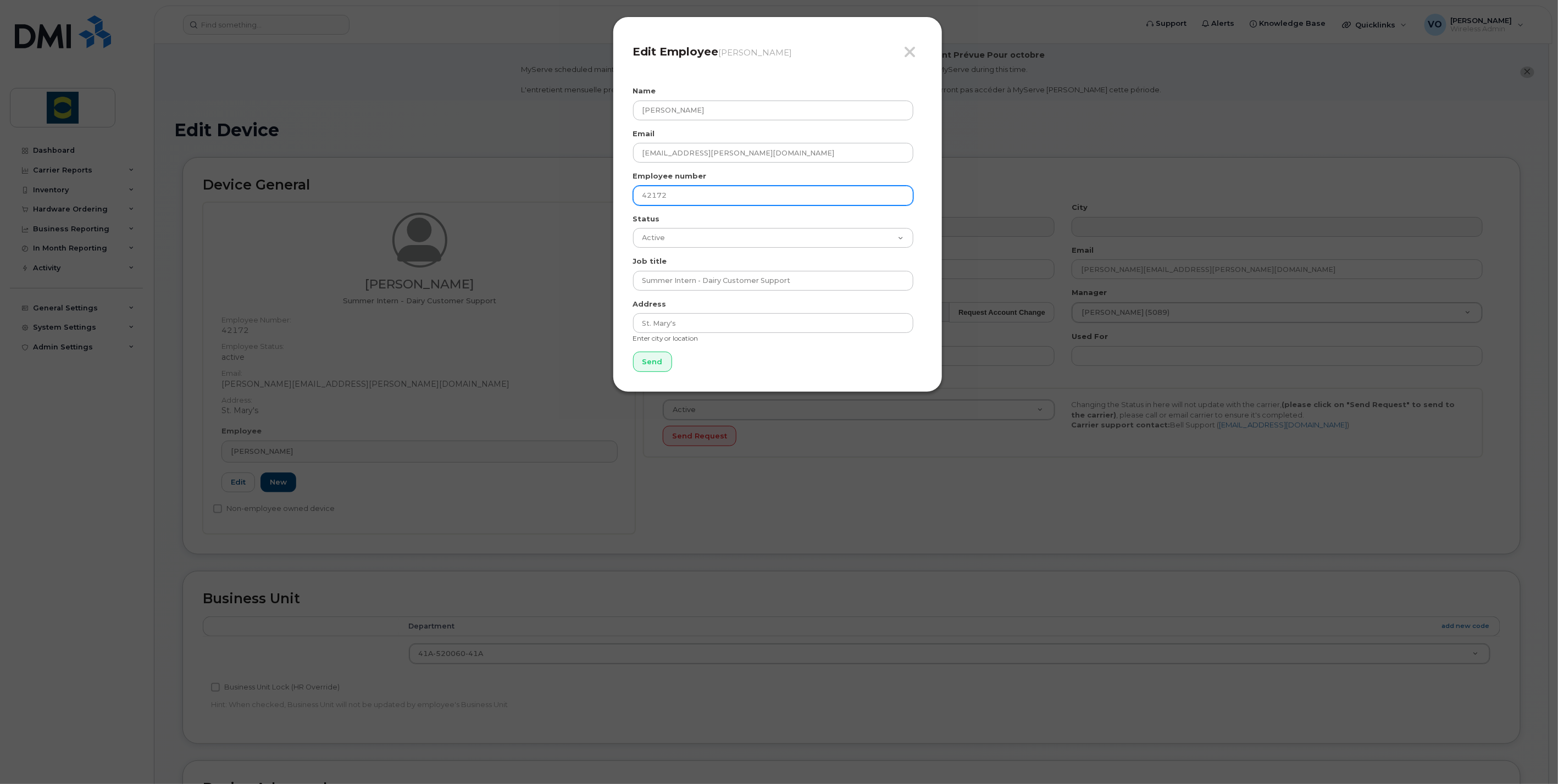
drag, startPoint x: 688, startPoint y: 193, endPoint x: 621, endPoint y: 195, distance: 67.0
click at [624, 195] on div "Close Edit Employee Jenna Gratton Name Van Truong Pham Email van.pham@trouwnutr…" at bounding box center [778, 204] width 329 height 376
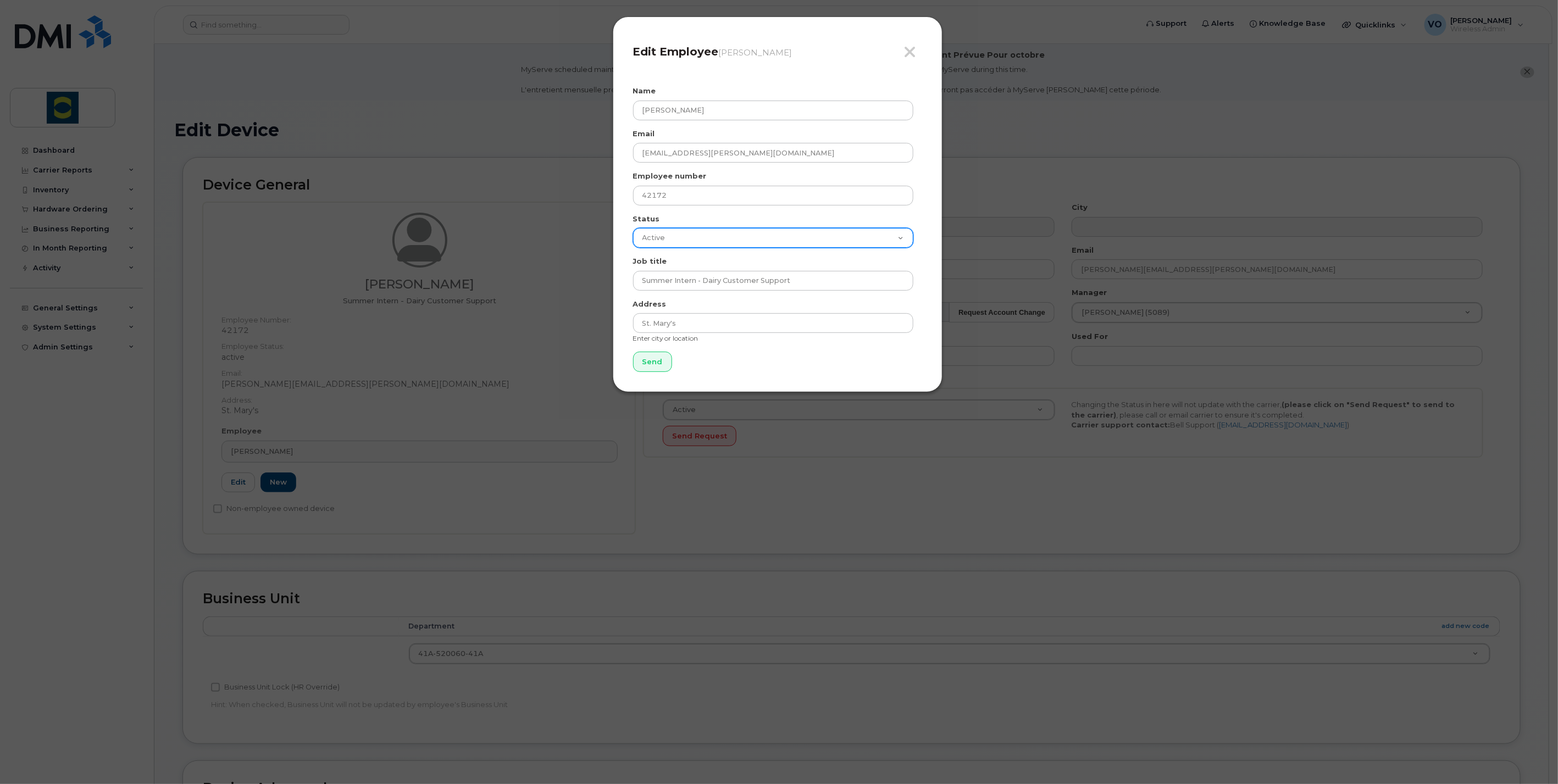
click at [649, 237] on select "Active On-Leave Long Term Short Term Maternity Leave Temp Layoff Inactive" at bounding box center [773, 238] width 281 height 20
click at [628, 238] on div "Close Edit Employee Jenna Gratton Name Van Truong Pham Email van.pham@trouwnutr…" at bounding box center [778, 204] width 329 height 376
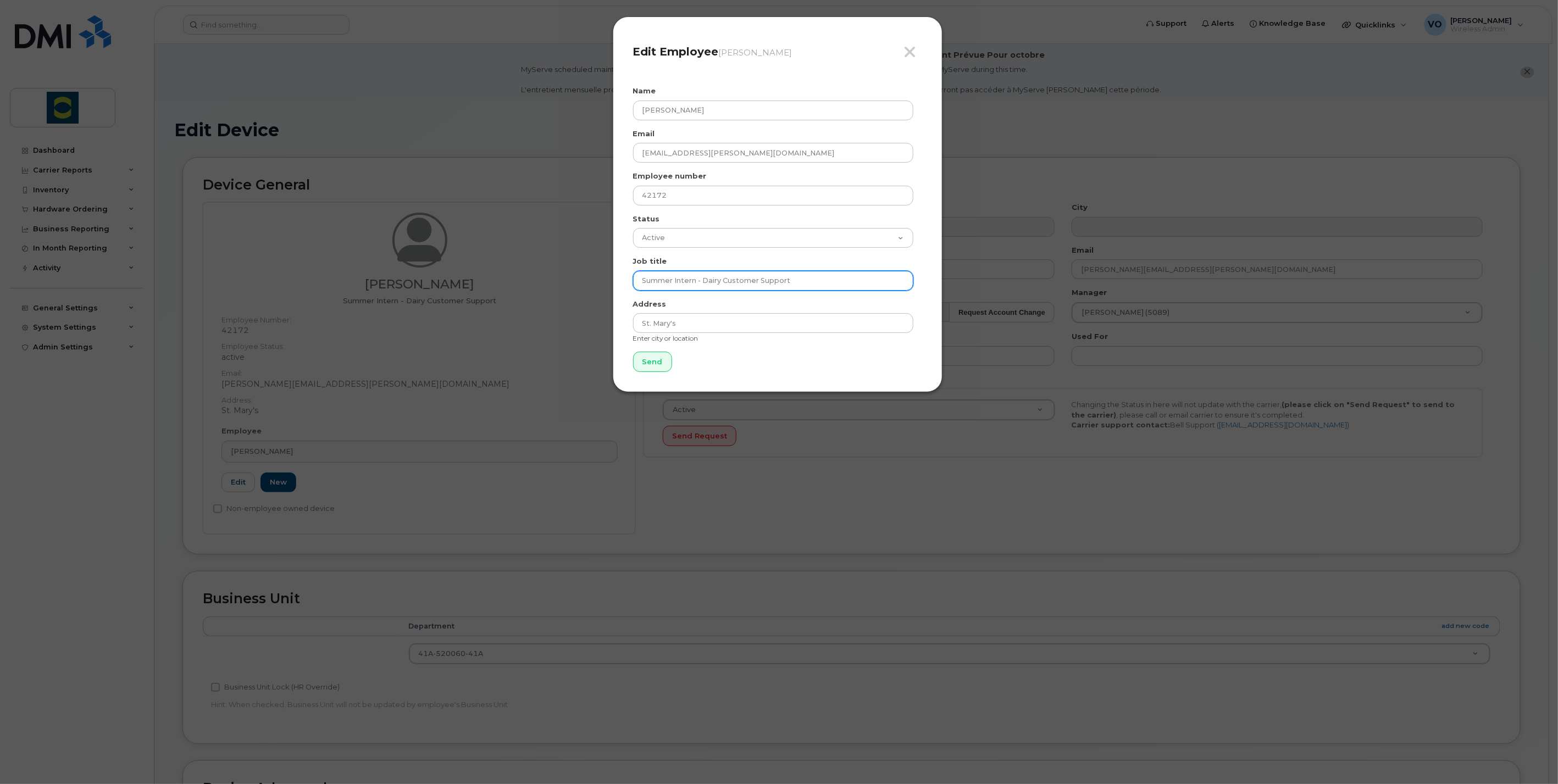
click at [831, 281] on input "Summer Intern - Dairy Customer Support" at bounding box center [773, 280] width 281 height 20
drag, startPoint x: 841, startPoint y: 282, endPoint x: 560, endPoint y: 273, distance: 281.1
click at [560, 273] on div "Close Edit Employee Jenna Gratton Name Van Truong Pham Email van.pham@trouwnutr…" at bounding box center [779, 392] width 1558 height 784
paste input "FP&A Analys"
type input "FP&A Analyst"
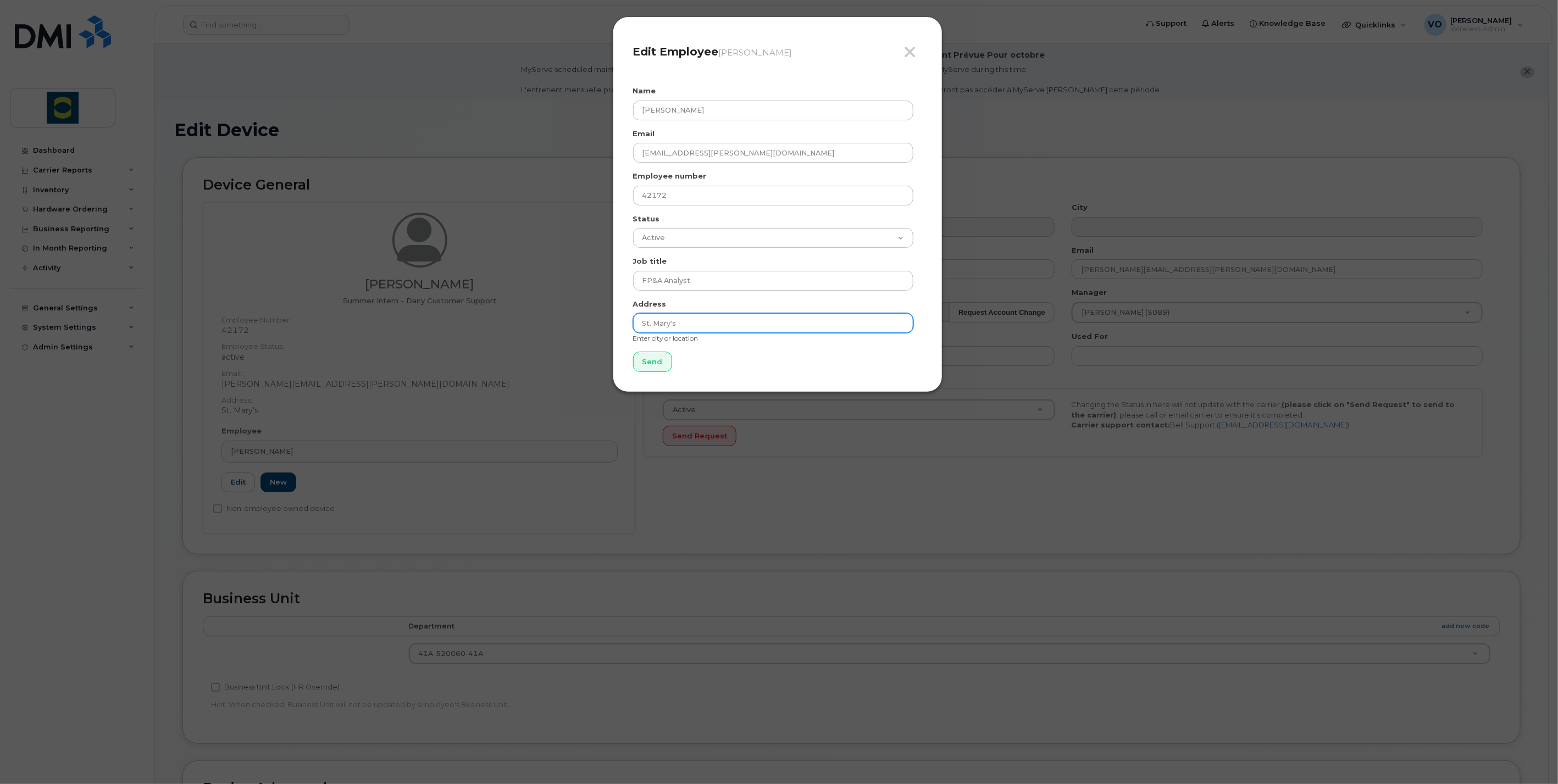
drag, startPoint x: 692, startPoint y: 319, endPoint x: 500, endPoint y: 303, distance: 192.7
click at [500, 303] on div "Close Edit Employee Jenna Gratton Name Van Truong Pham Email van.pham@trouwnutr…" at bounding box center [779, 392] width 1558 height 784
type input "Guelph"
click at [655, 358] on input "Send" at bounding box center [652, 362] width 39 height 20
type input "Send"
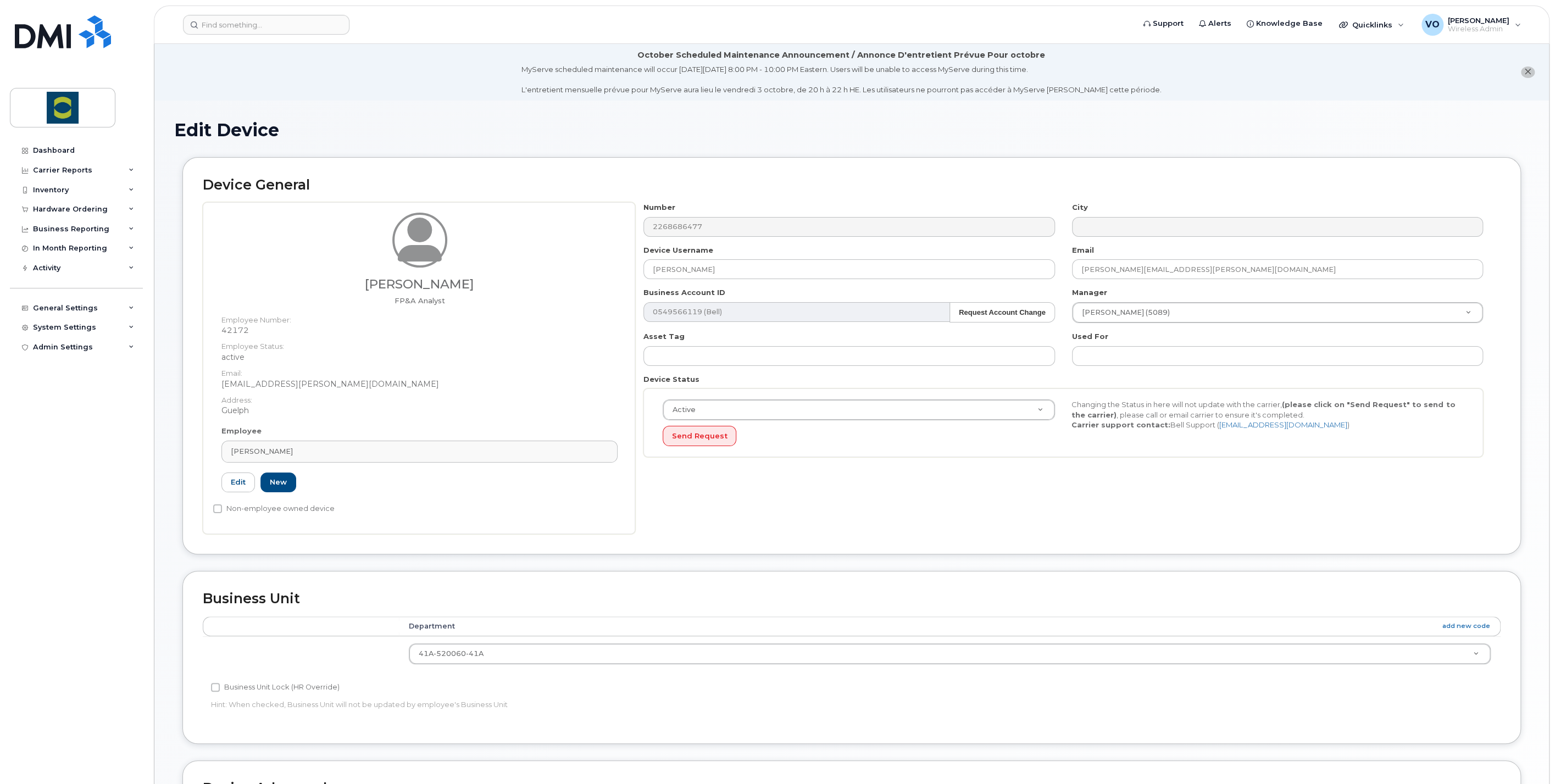
click at [926, 509] on div "Number 2268686477 City Device Username Jenna Gratton Email jenna.gratton@trouwn…" at bounding box center [1067, 368] width 866 height 332
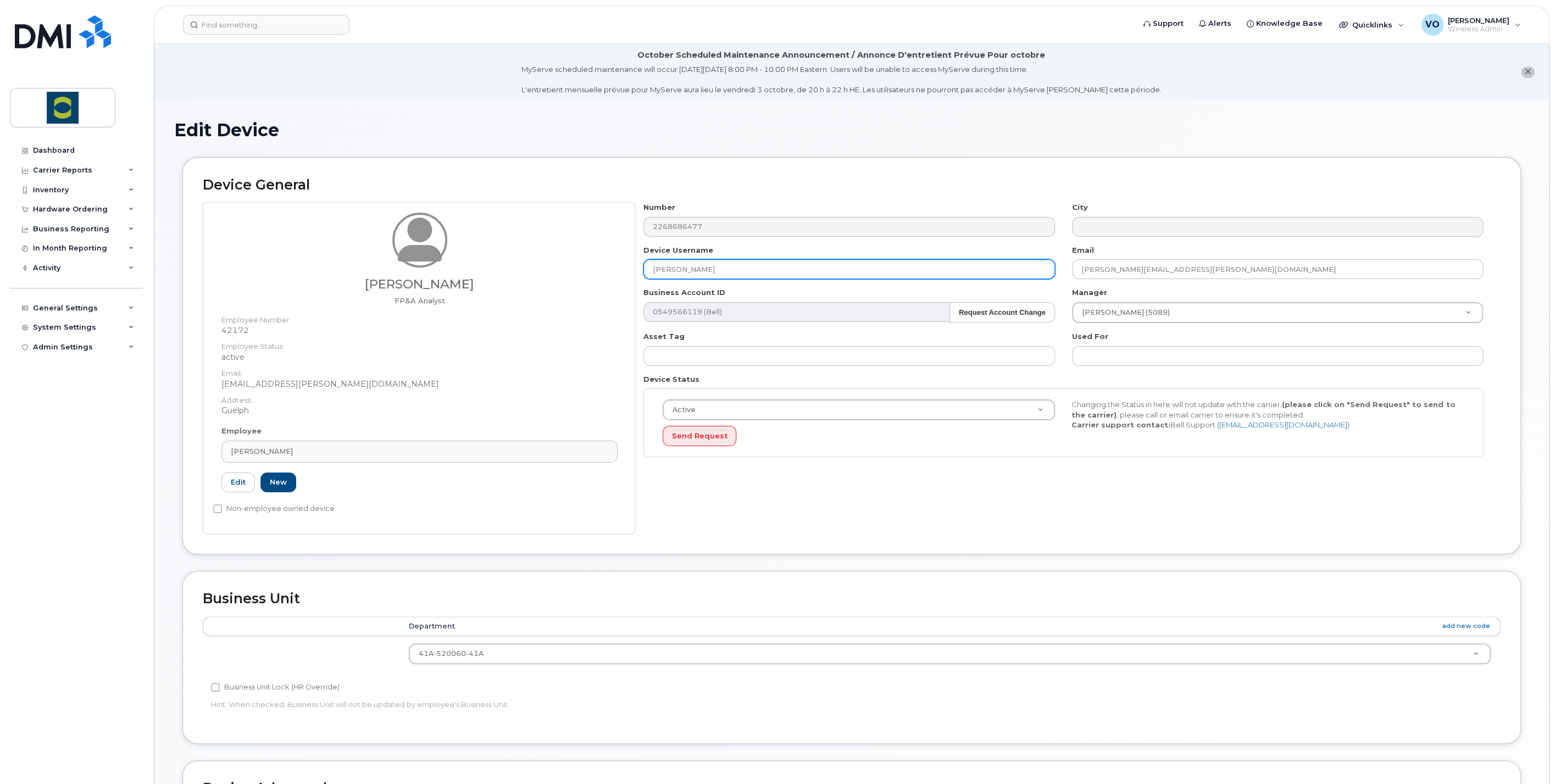
click at [690, 266] on input "[PERSON_NAME]" at bounding box center [849, 270] width 411 height 20
drag, startPoint x: 722, startPoint y: 272, endPoint x: 592, endPoint y: 260, distance: 130.6
click at [592, 260] on div "Van [PERSON_NAME] FP&A Analyst Employee Number: 42172 Employee Status: active E…" at bounding box center [851, 368] width 1298 height 332
paste input "FP&A Analyst"
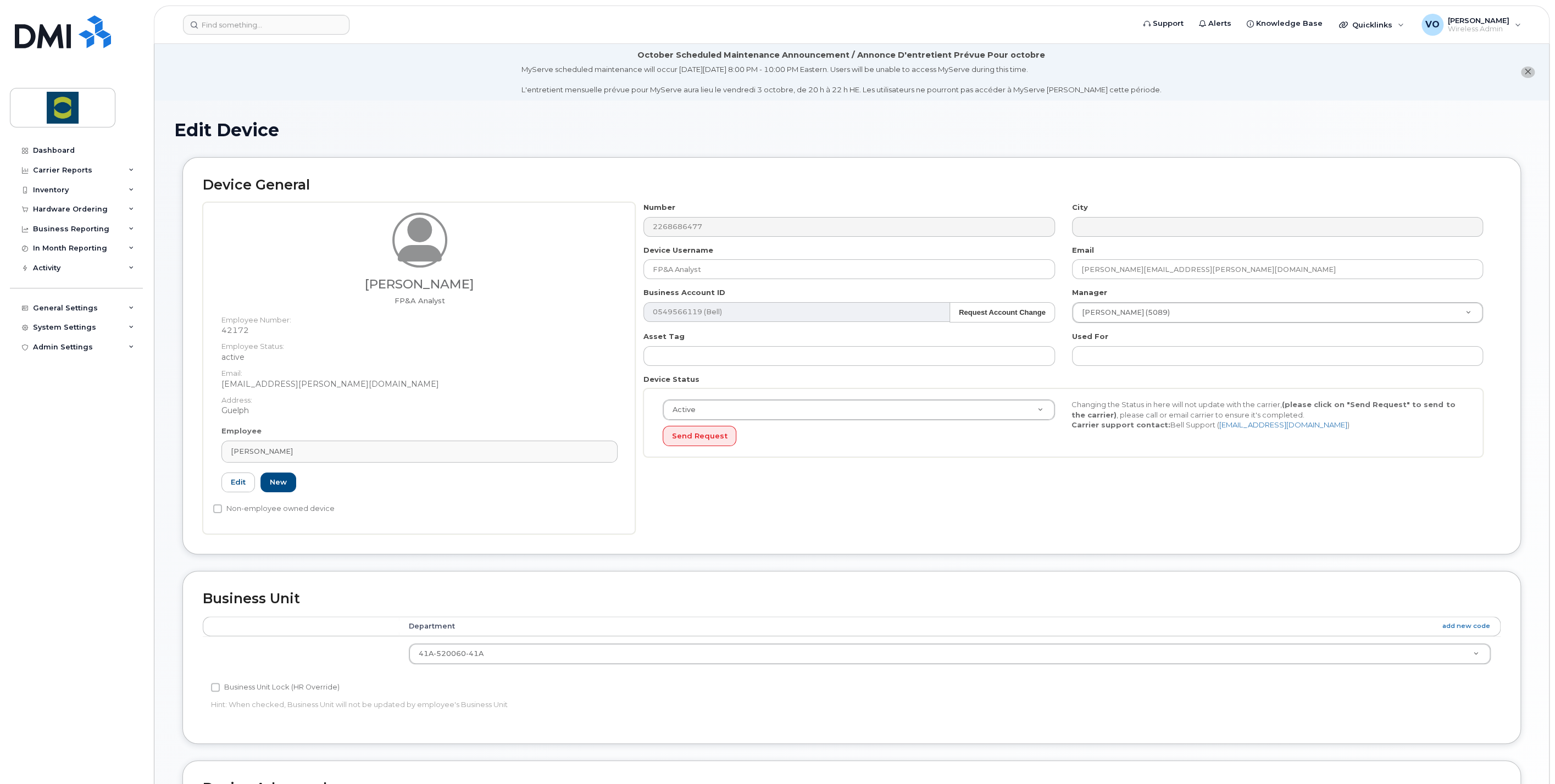
drag, startPoint x: 450, startPoint y: 287, endPoint x: 357, endPoint y: 286, distance: 93.0
click at [357, 286] on h3 "[PERSON_NAME]" at bounding box center [419, 284] width 396 height 14
copy h3 "[PERSON_NAME]"
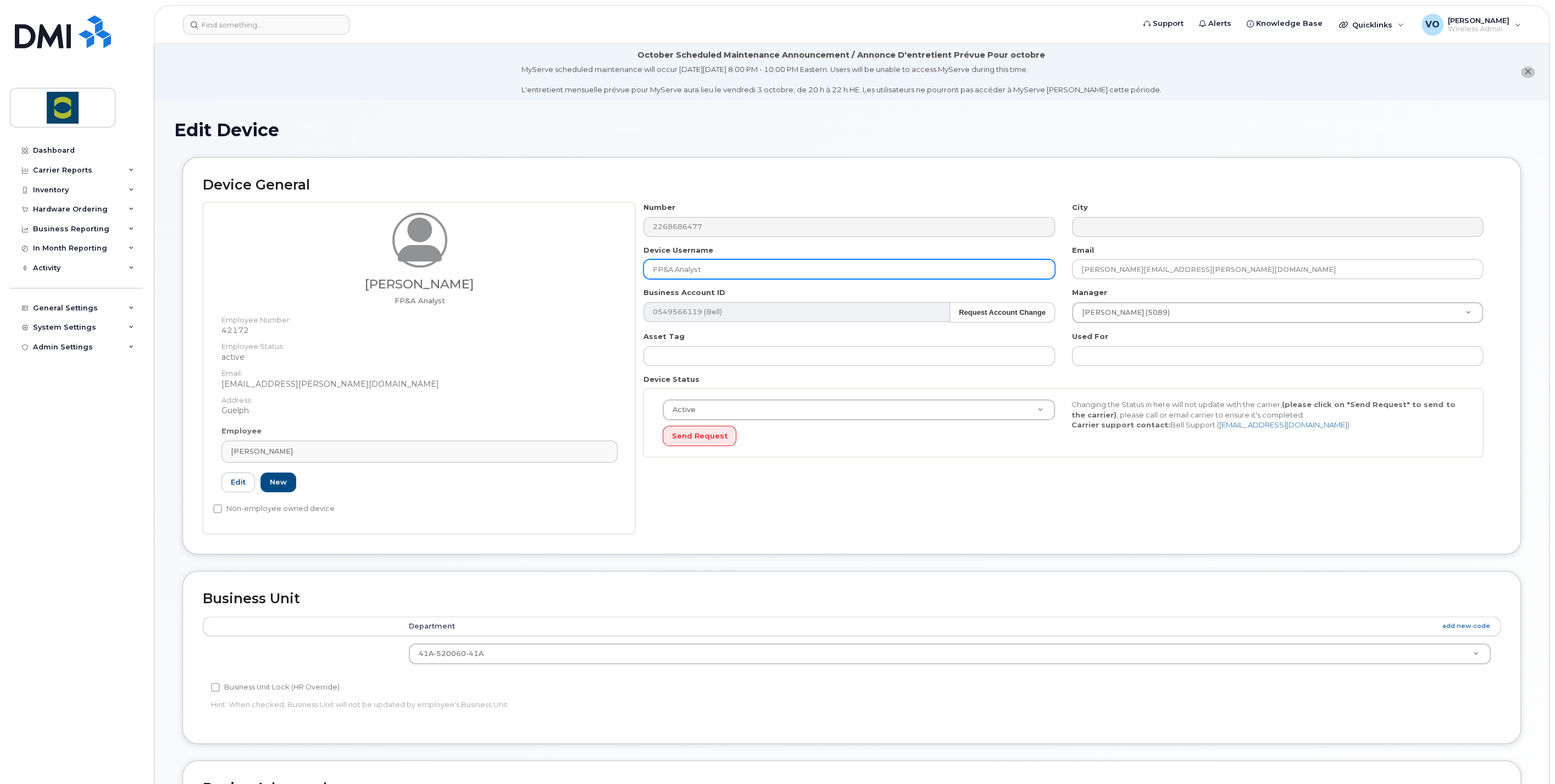
click at [717, 265] on input "FP&A Analyst" at bounding box center [849, 270] width 411 height 20
drag, startPoint x: 720, startPoint y: 268, endPoint x: 618, endPoint y: 260, distance: 102.3
click at [618, 260] on div "Van Truong Pham FP&A Analyst Employee Number: 42172 Employee Status: active Ema…" at bounding box center [851, 368] width 1298 height 332
paste input "[PERSON_NAME]"
type input "[PERSON_NAME]"
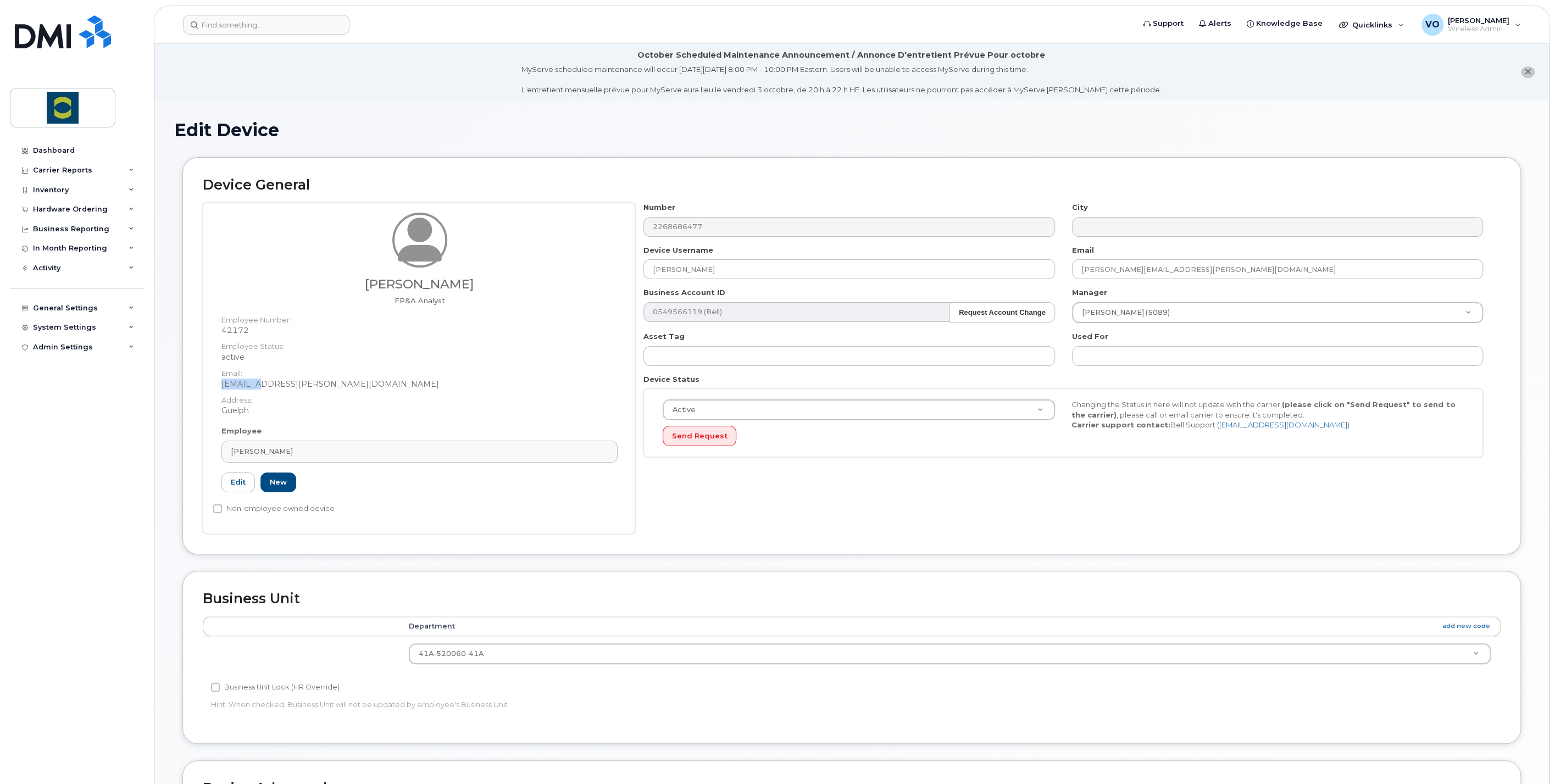
drag, startPoint x: 261, startPoint y: 383, endPoint x: 221, endPoint y: 382, distance: 40.0
click at [221, 382] on dd "[EMAIL_ADDRESS][PERSON_NAME][DOMAIN_NAME]" at bounding box center [419, 384] width 396 height 11
copy dd "van.pham"
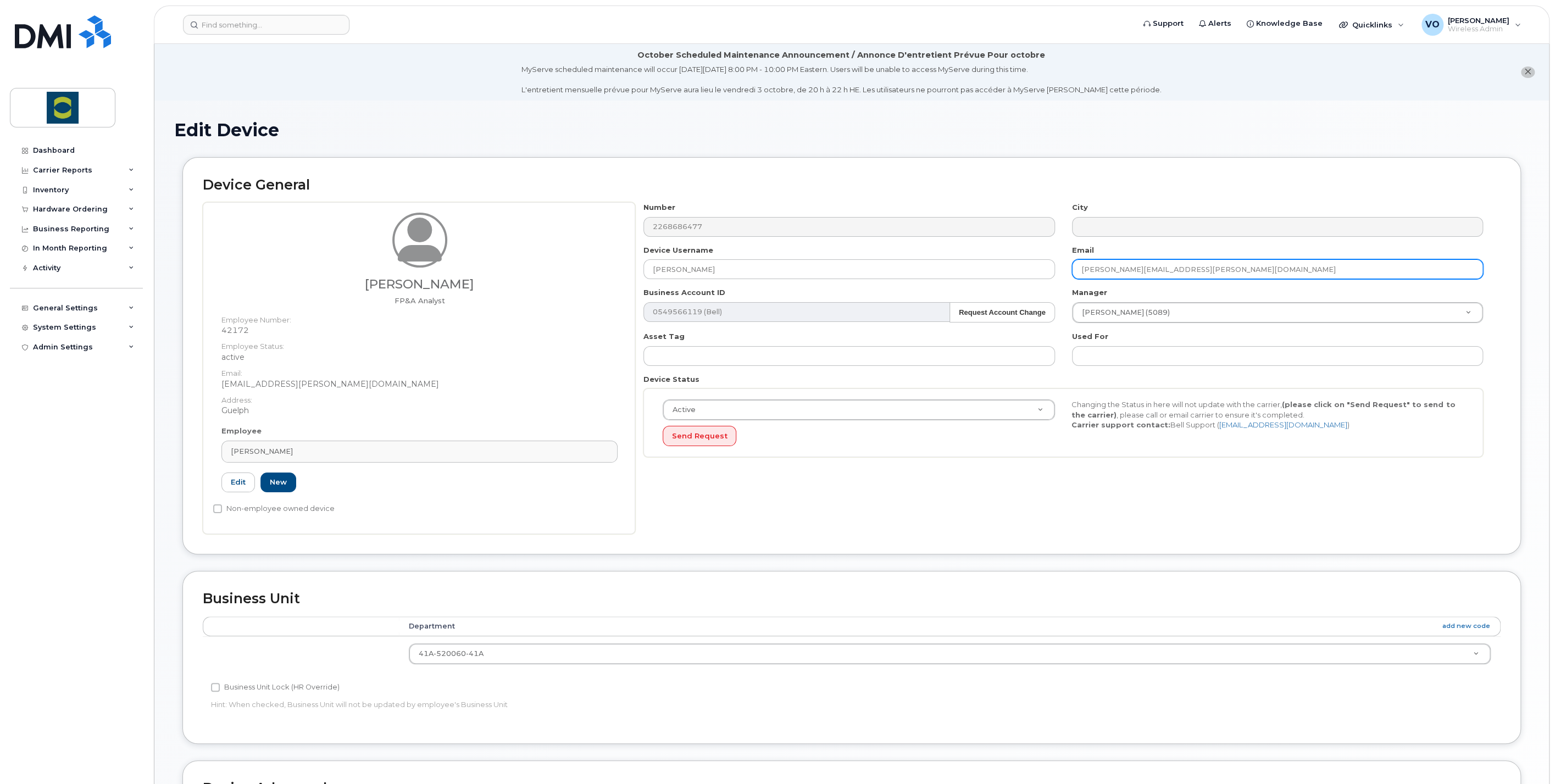
click at [1115, 263] on input "jenna.gratton@trouwnutrition.com" at bounding box center [1277, 270] width 411 height 20
drag, startPoint x: 1130, startPoint y: 269, endPoint x: 1063, endPoint y: 267, distance: 67.0
click at [1063, 267] on div "Number 2268686477 City Device Username Van Truong Pham Email jenna.gratton@trou…" at bounding box center [1063, 333] width 857 height 263
paste input "van.pham"
type input "[EMAIL_ADDRESS][PERSON_NAME][DOMAIN_NAME]"
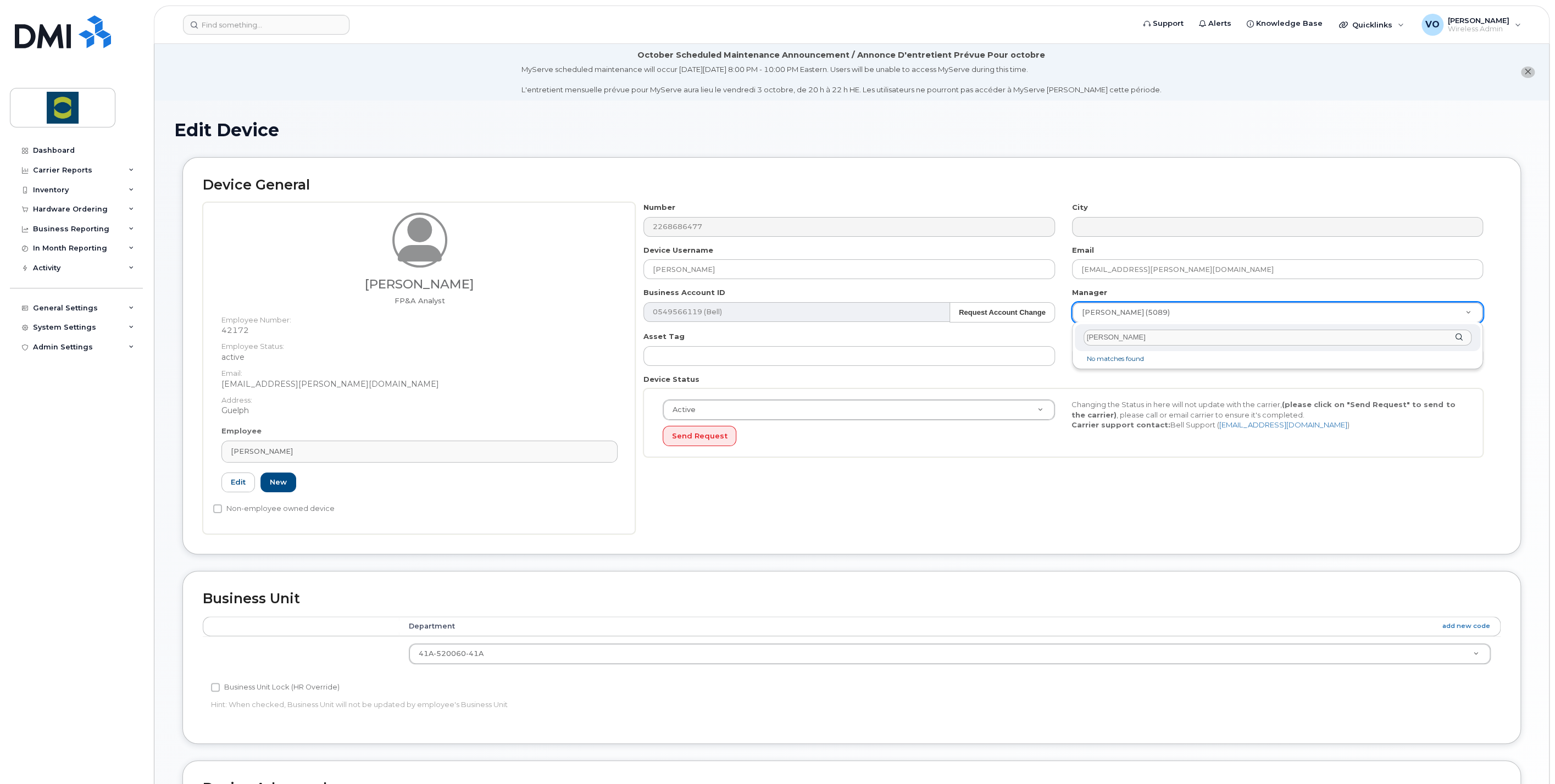
drag, startPoint x: 1193, startPoint y: 336, endPoint x: 1045, endPoint y: 331, distance: 148.1
click at [1045, 331] on body "Support Alerts Knowledge Base Quicklinks Suspend / Cancel Device Change SIM Car…" at bounding box center [778, 543] width 1555 height 1087
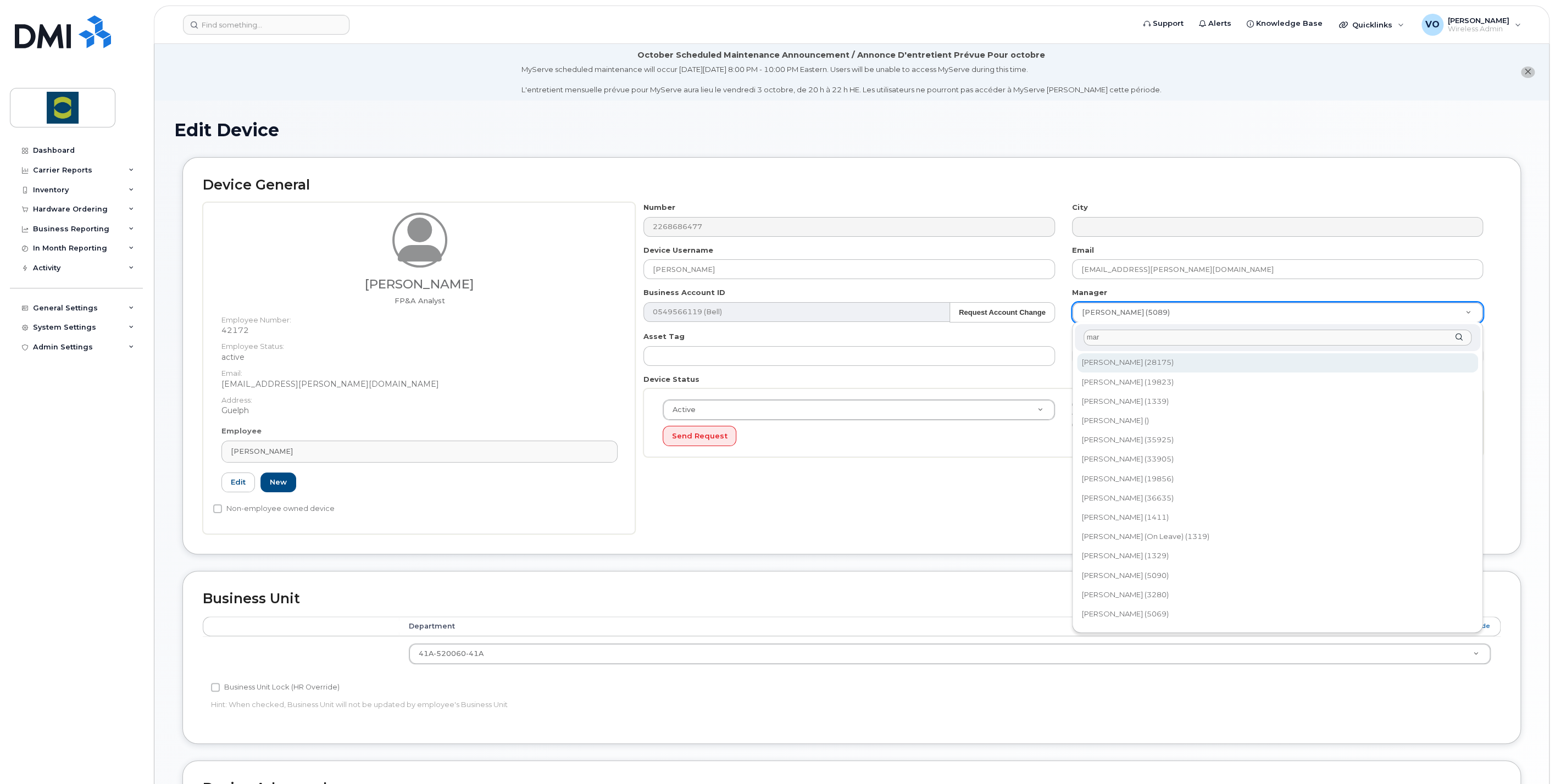
type input "mart"
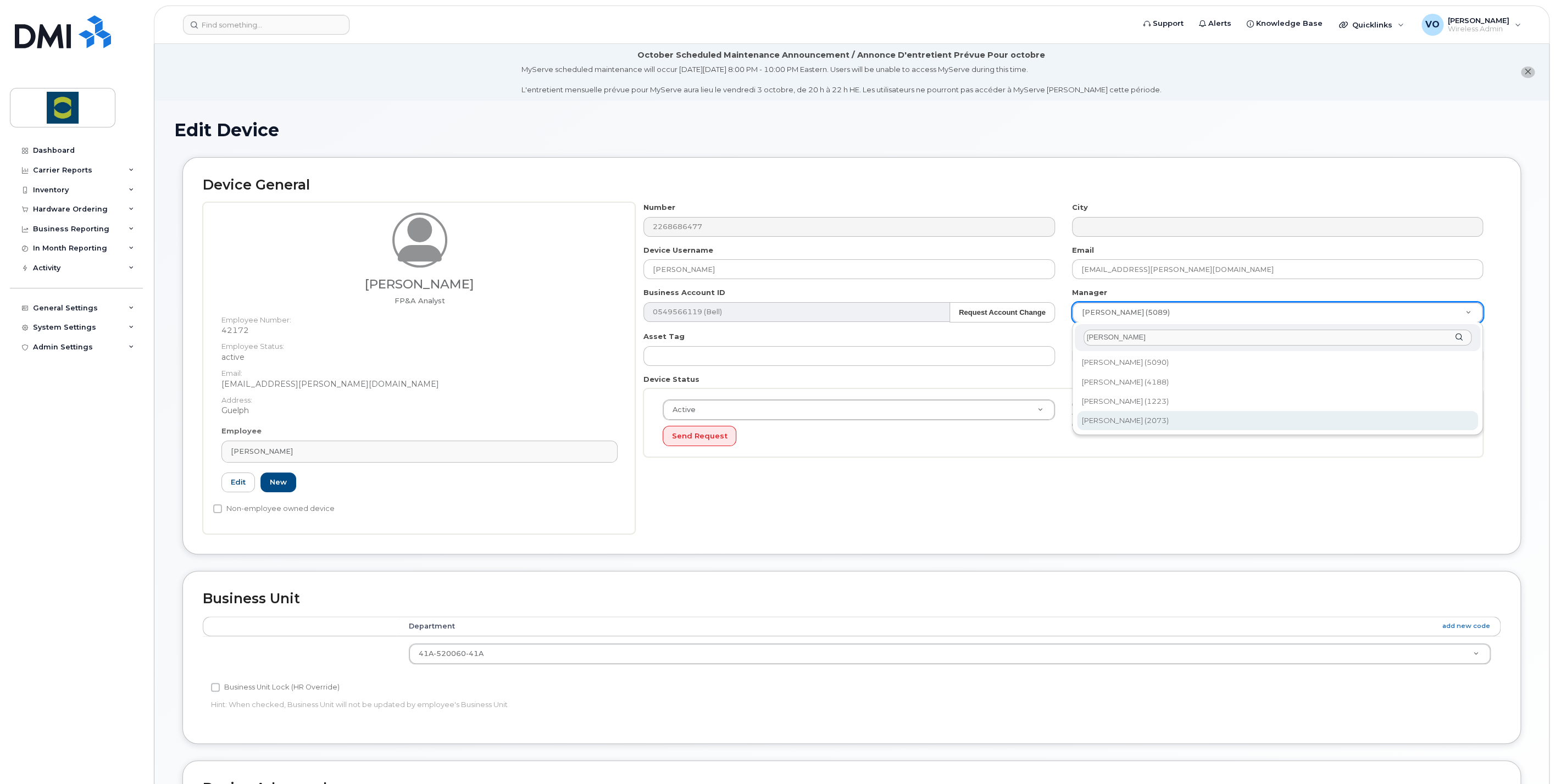
type input "martin"
type input "1985331"
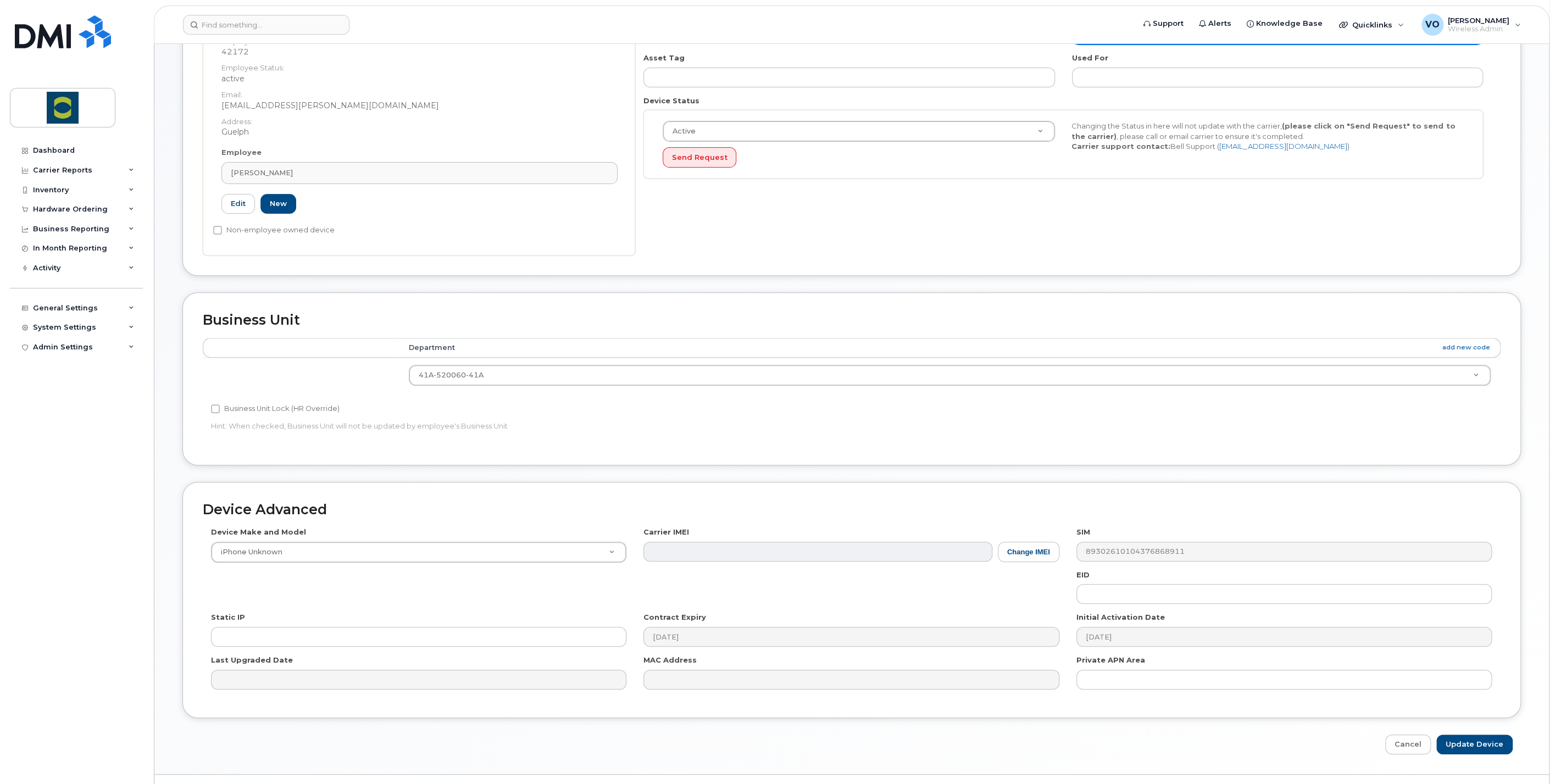
scroll to position [301, 0]
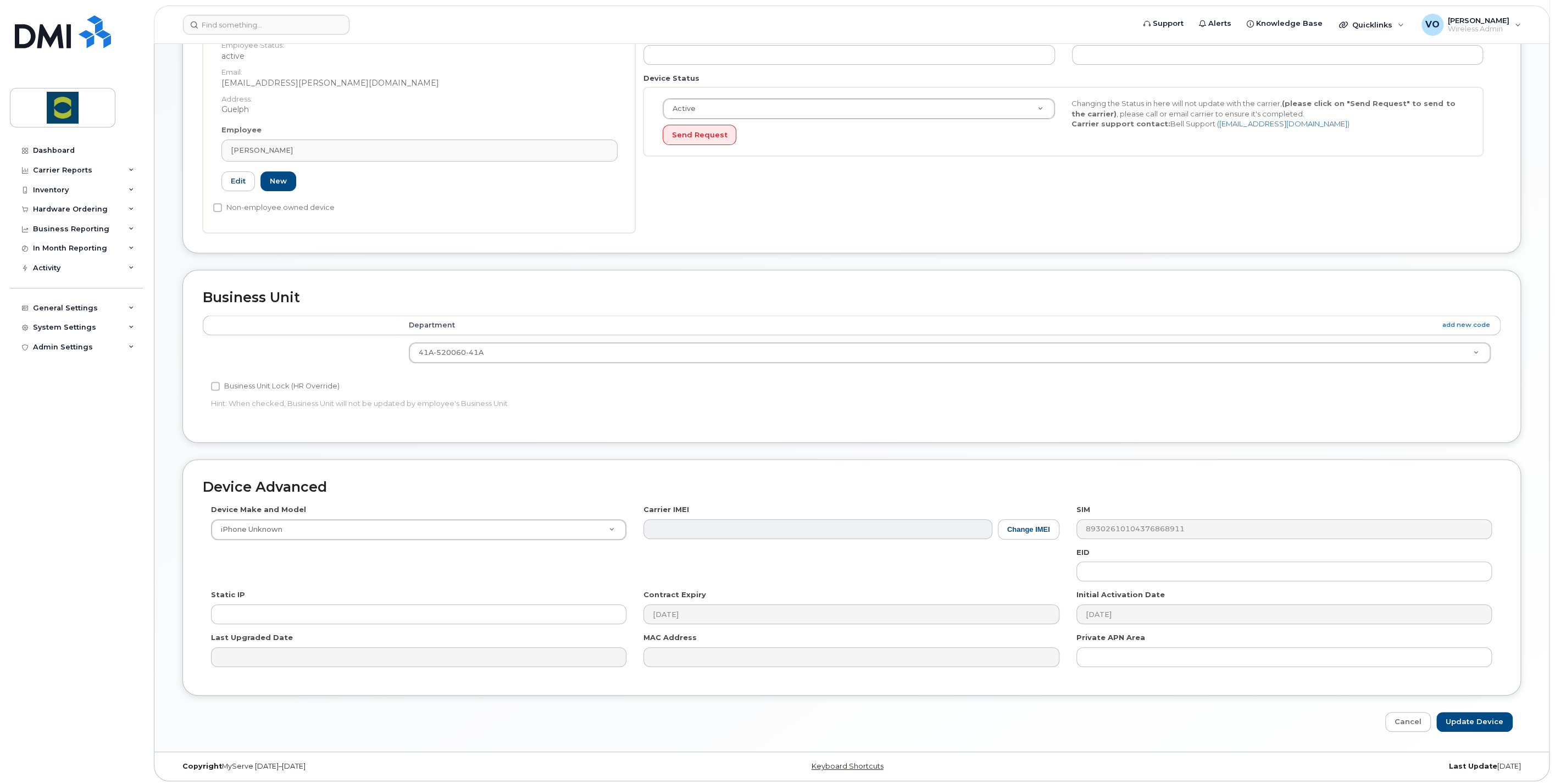
click at [1485, 729] on div "Edit Device Device General Van Truong Pham FP&A Analyst Employee Number: 42172 …" at bounding box center [852, 276] width 1394 height 952
click at [1493, 717] on input "Update Device" at bounding box center [1474, 722] width 76 height 20
type input "Saving..."
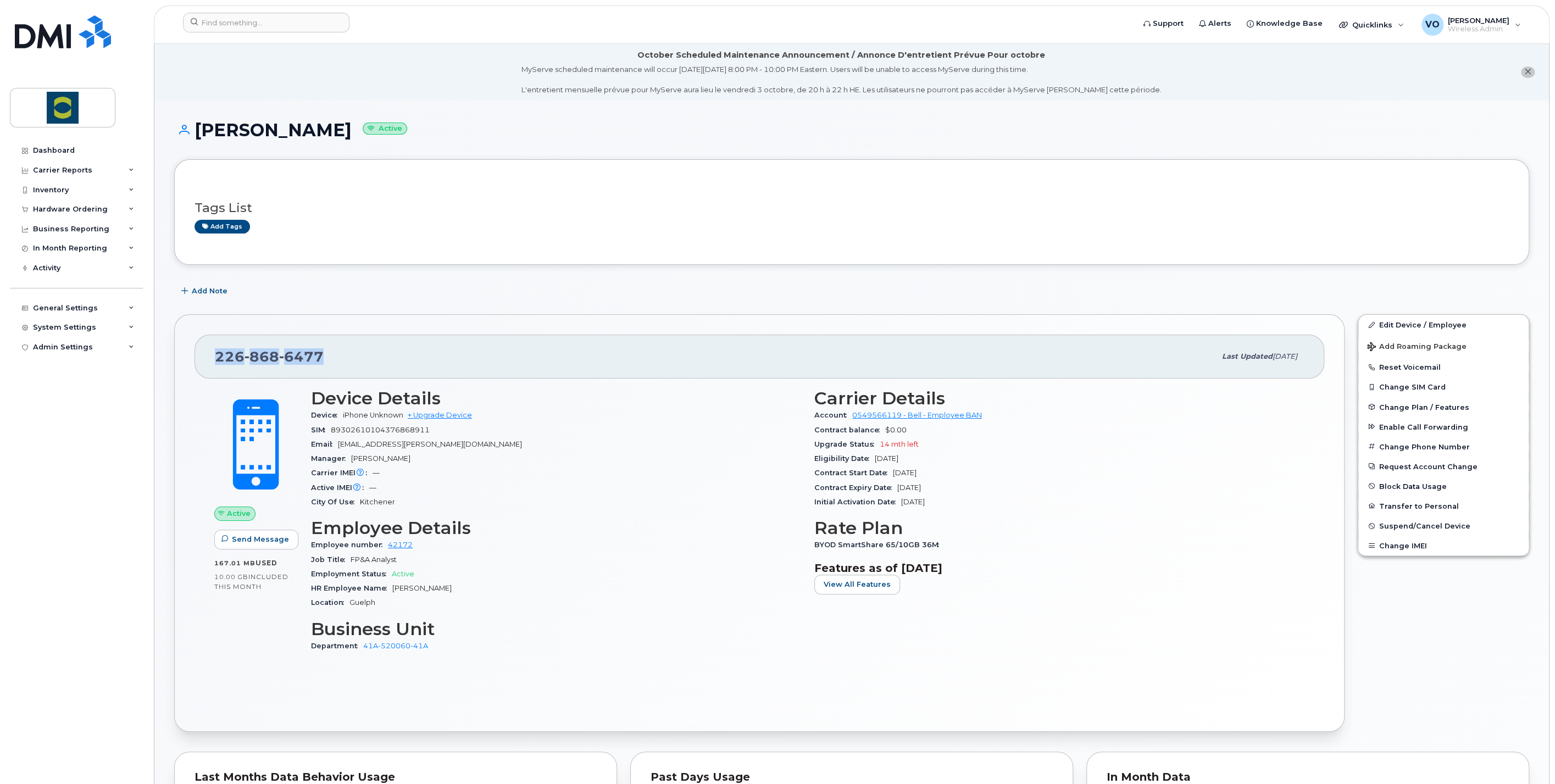
drag, startPoint x: 332, startPoint y: 354, endPoint x: 192, endPoint y: 356, distance: 140.0
click at [192, 356] on div "[PHONE_NUMBER] Last updated [DATE] Active Send Message 167.01 MB  used 10.00 GB…" at bounding box center [760, 522] width 1170 height 417
copy span "[PHONE_NUMBER]"
drag, startPoint x: 199, startPoint y: 129, endPoint x: 362, endPoint y: 133, distance: 163.0
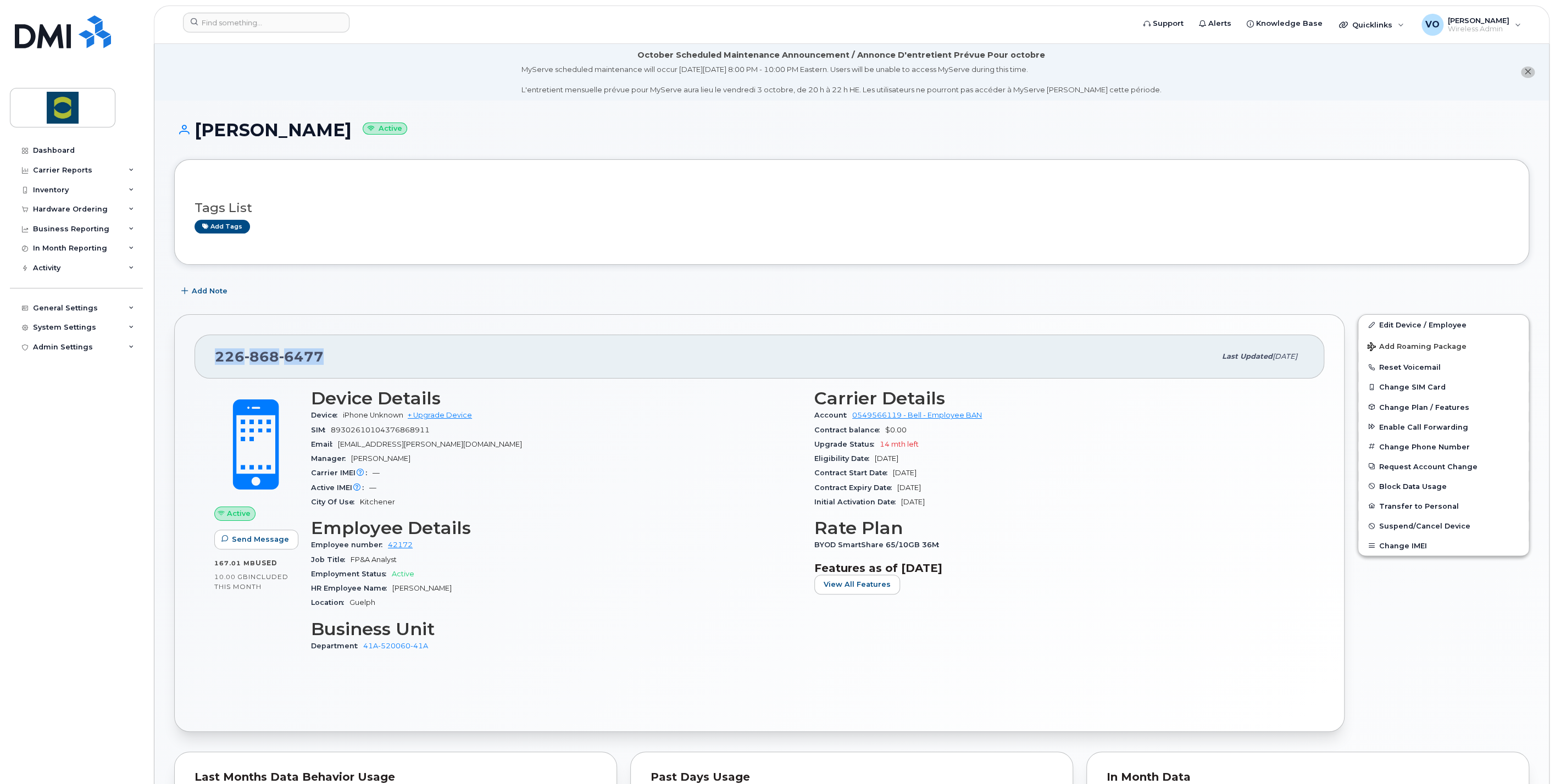
click at [362, 133] on h1 "[PERSON_NAME] Active" at bounding box center [852, 129] width 1355 height 19
copy h1 "[PERSON_NAME]"
